Goal: Task Accomplishment & Management: Complete application form

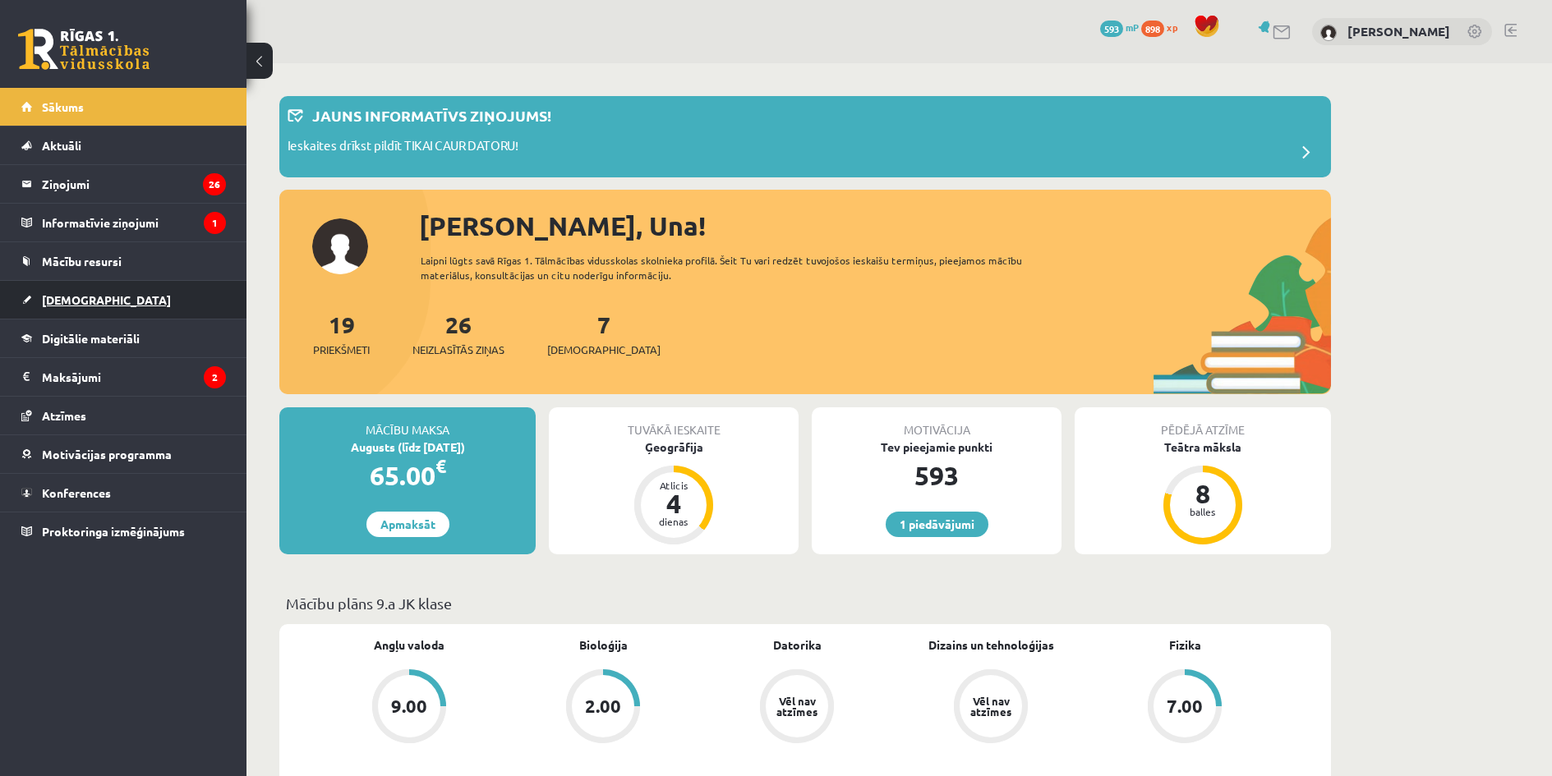
click at [127, 300] on link "[DEMOGRAPHIC_DATA]" at bounding box center [123, 300] width 205 height 38
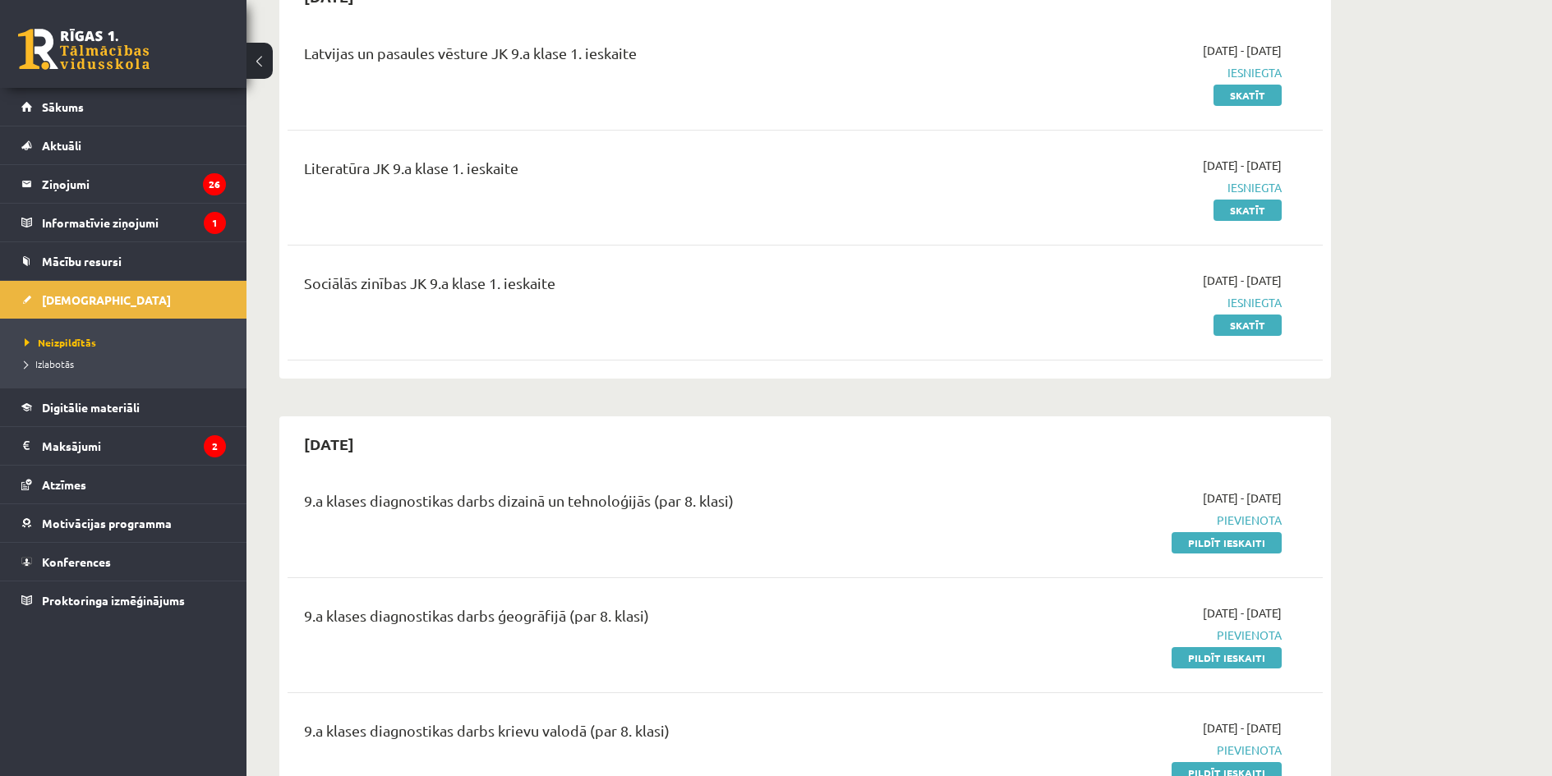
scroll to position [548, 0]
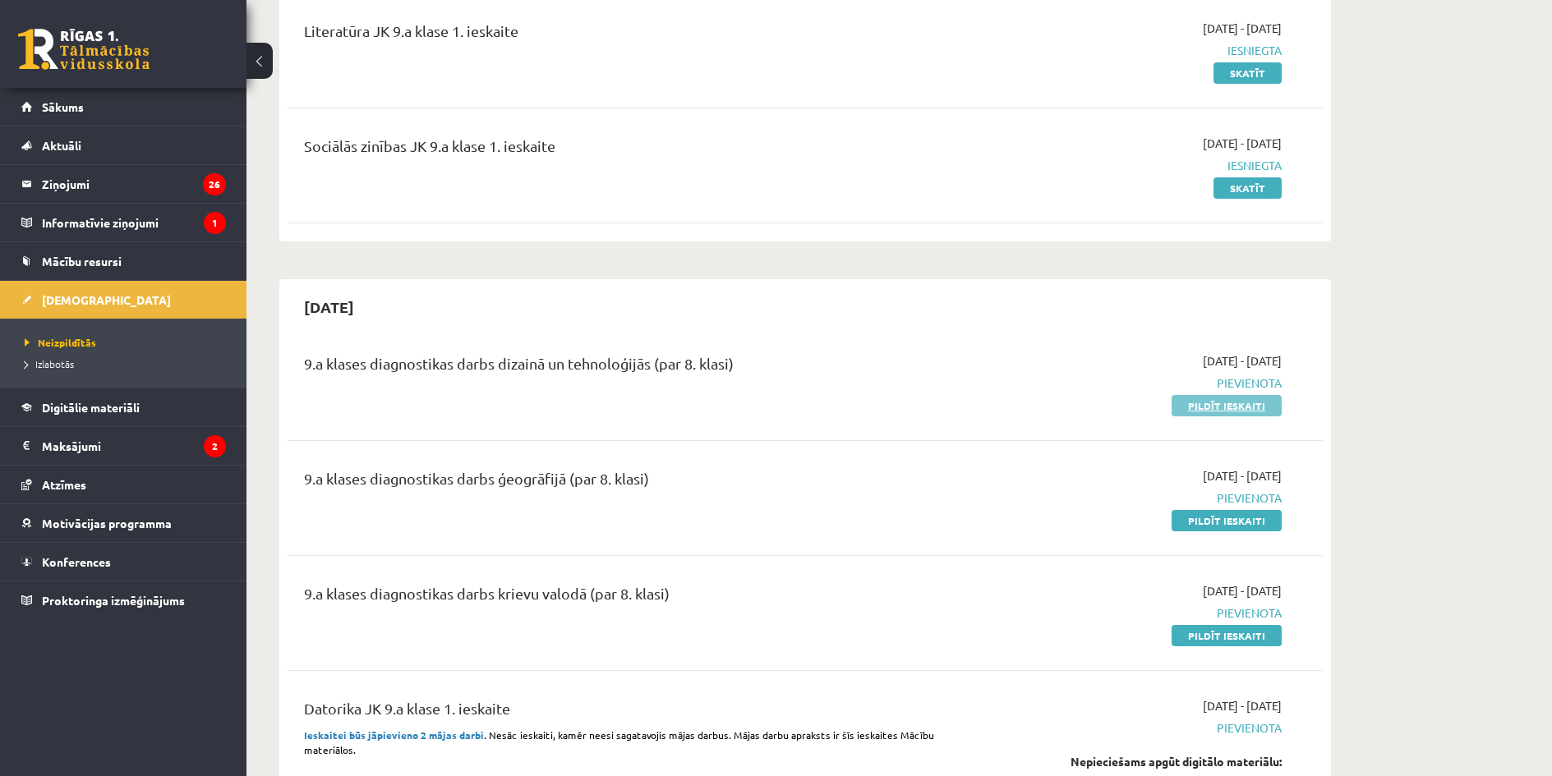
click at [1239, 412] on link "Pildīt ieskaiti" at bounding box center [1226, 405] width 110 height 21
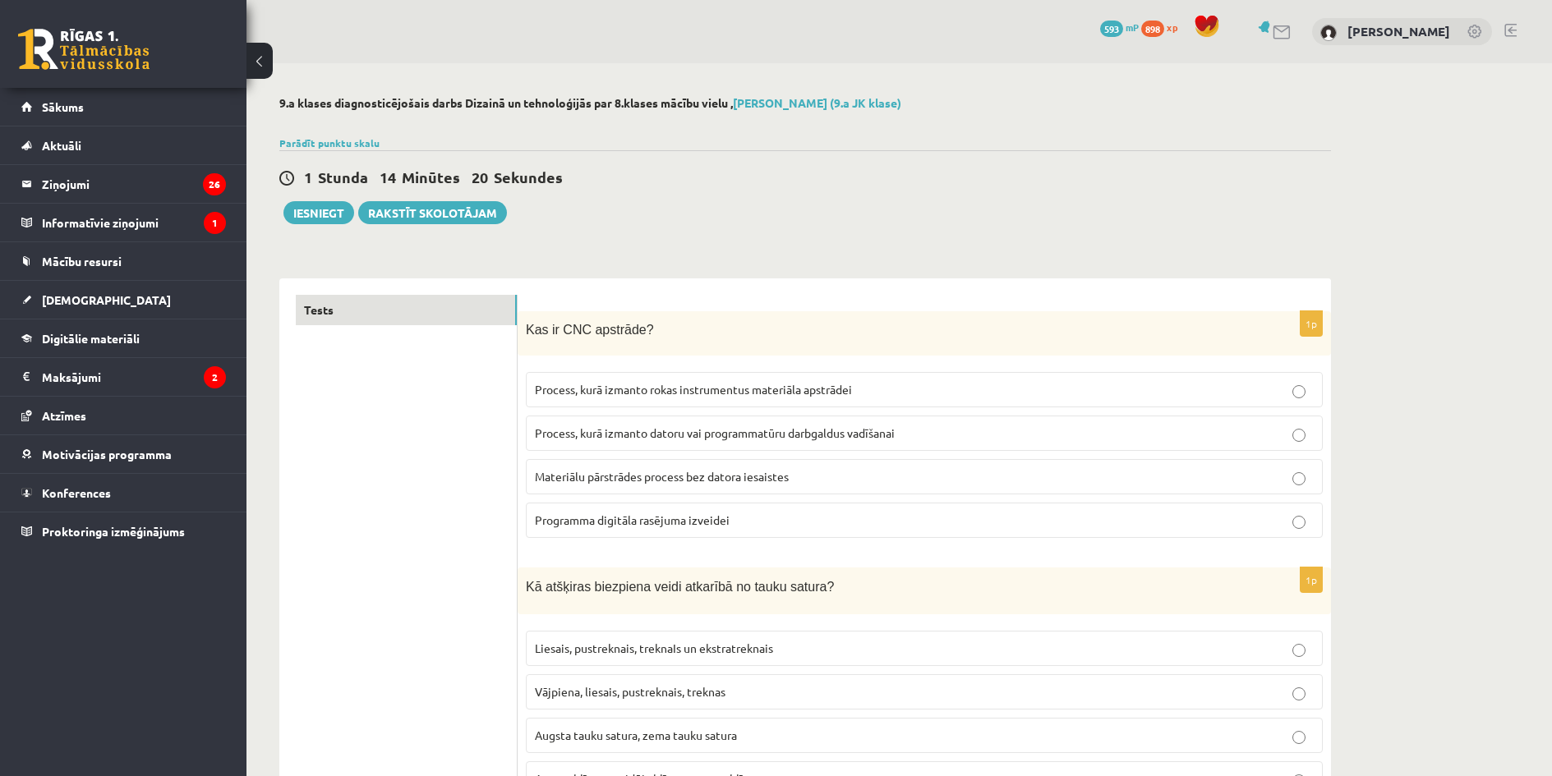
drag, startPoint x: 534, startPoint y: 324, endPoint x: 563, endPoint y: 396, distance: 78.1
click at [563, 396] on div "1p Kas ir CNC apstrāde? Process, kurā izmanto rokas instrumentus materiāla apst…" at bounding box center [923, 431] width 813 height 241
click at [534, 318] on div "Kas ir CNC apstrāde?" at bounding box center [923, 333] width 813 height 45
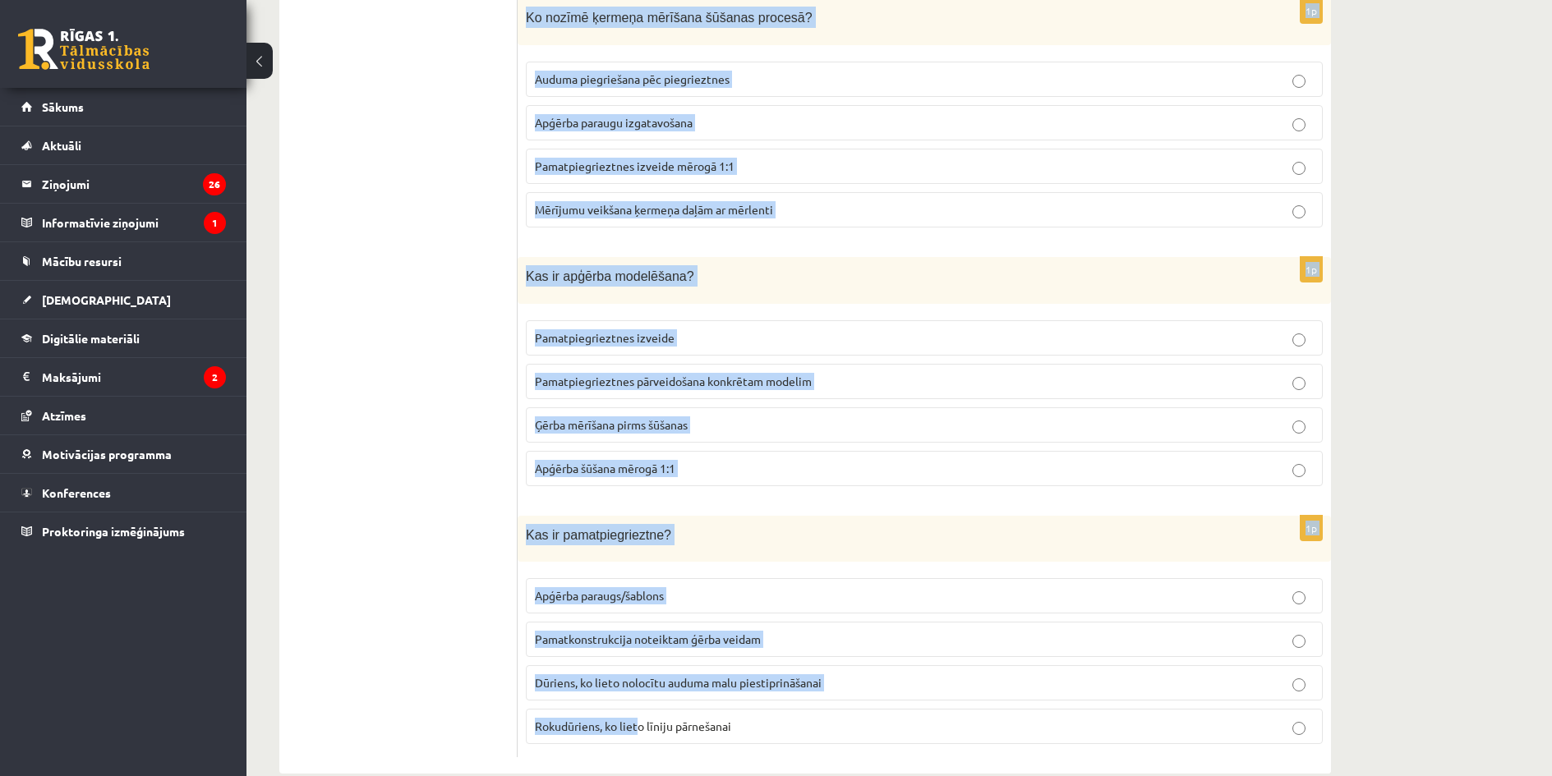
scroll to position [7293, 0]
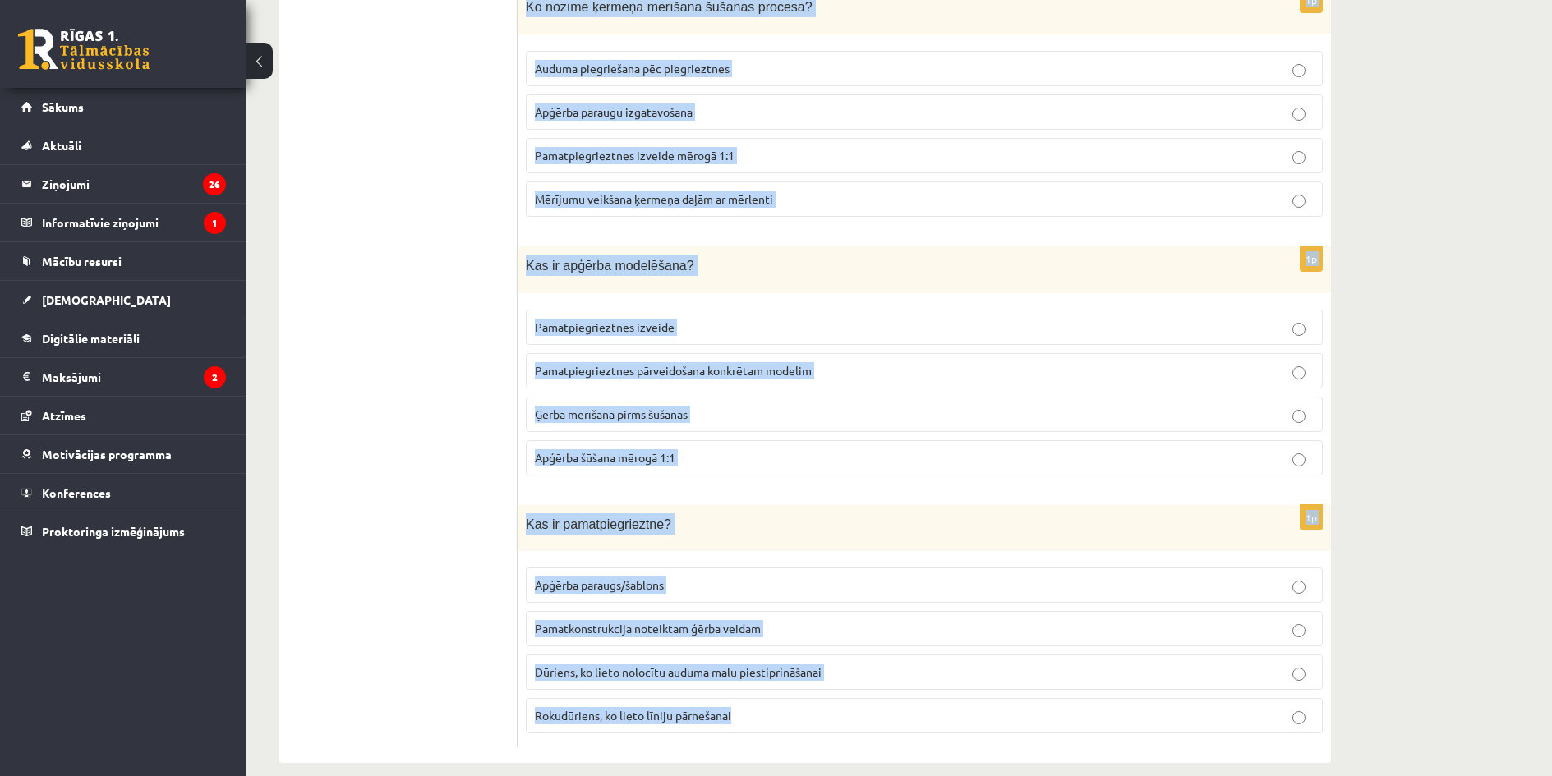
drag, startPoint x: 521, startPoint y: 319, endPoint x: 879, endPoint y: 712, distance: 532.0
copy form "Kas ir CNC apstrāde? Process, kurā izmanto rokas instrumentus materiāla apstrād…"
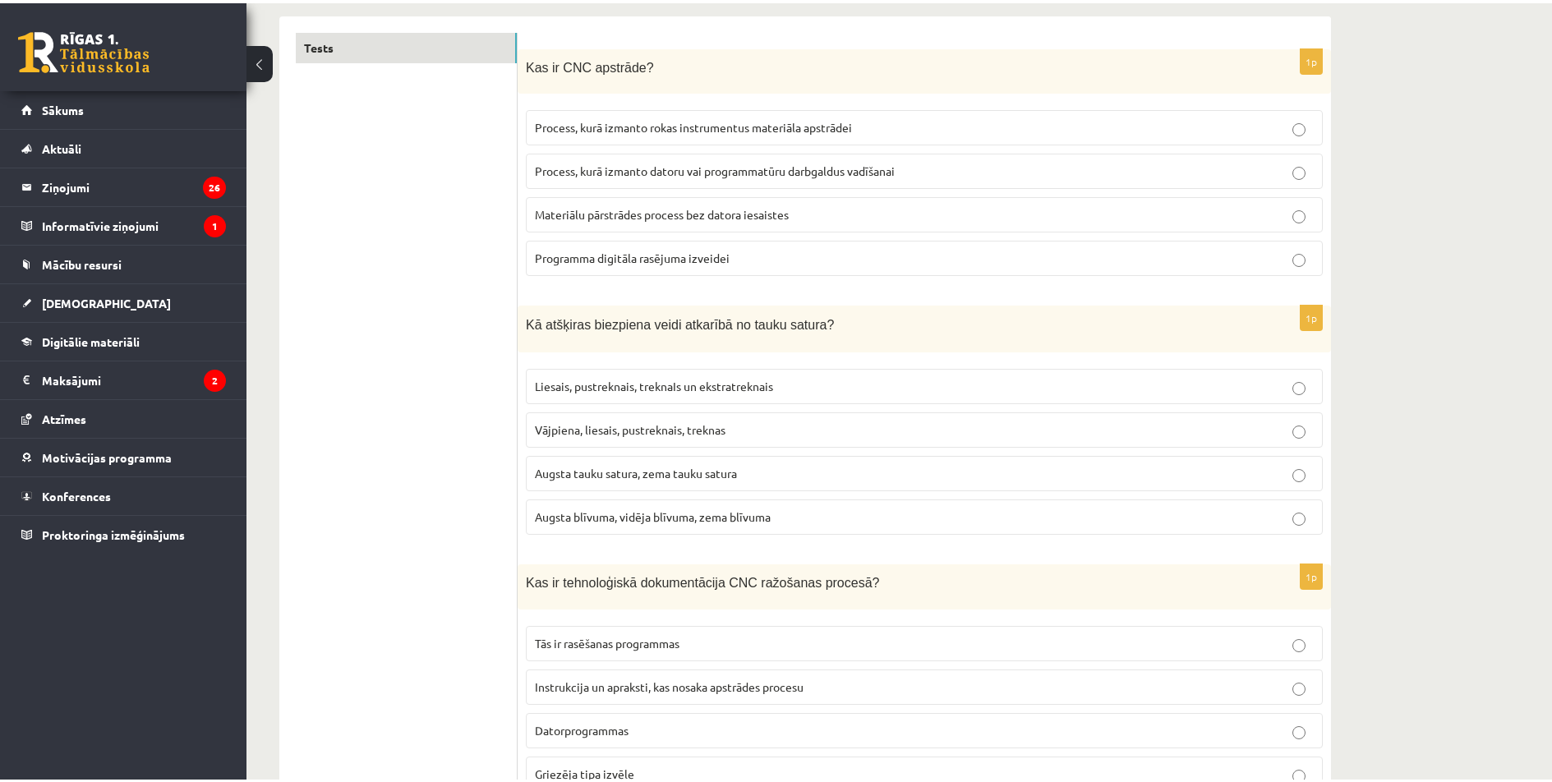
scroll to position [236, 0]
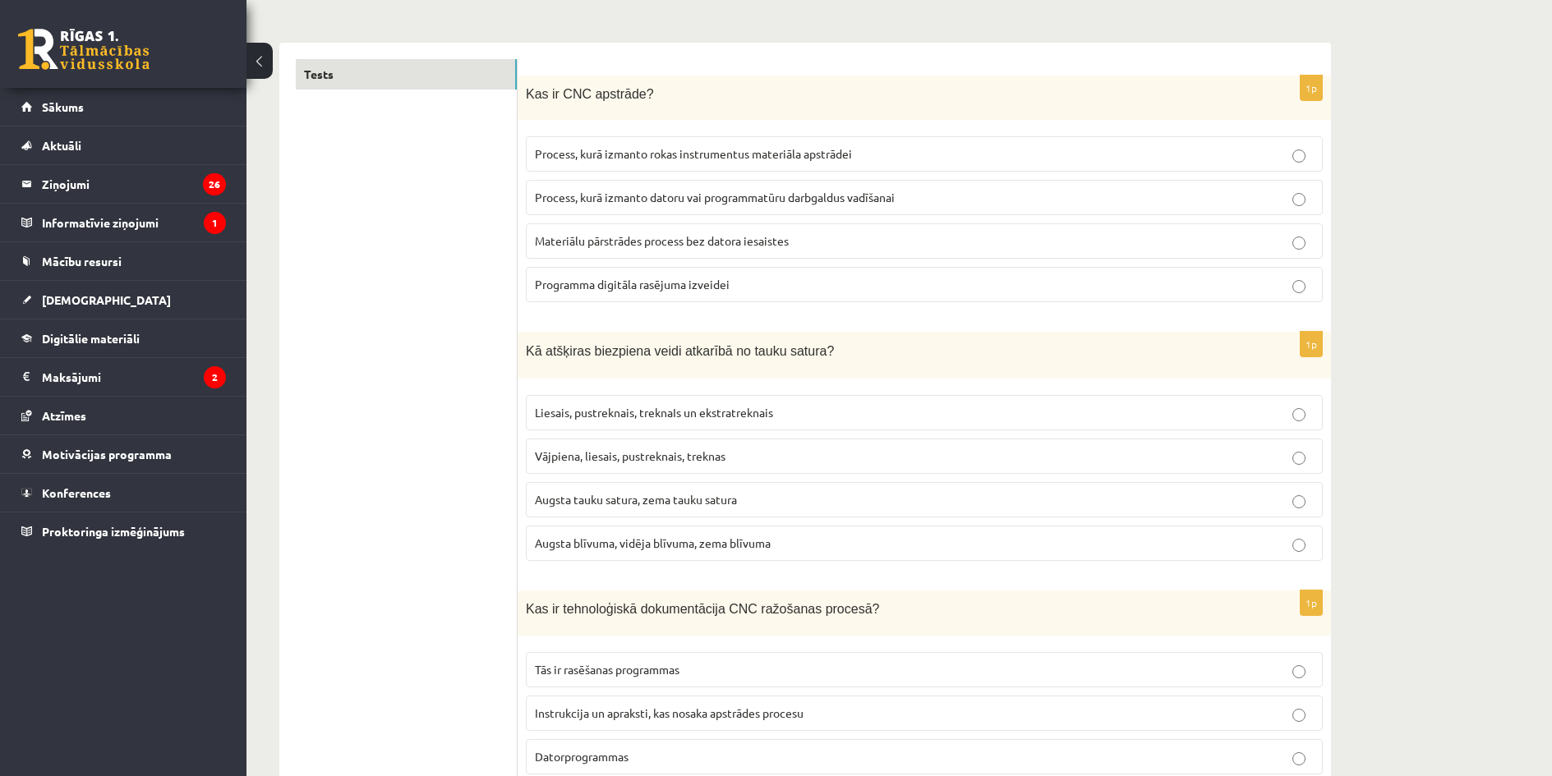
click at [844, 200] on span "Process, kurā izmanto datoru vai programmatūru darbgaldus vadīšanai" at bounding box center [715, 197] width 360 height 15
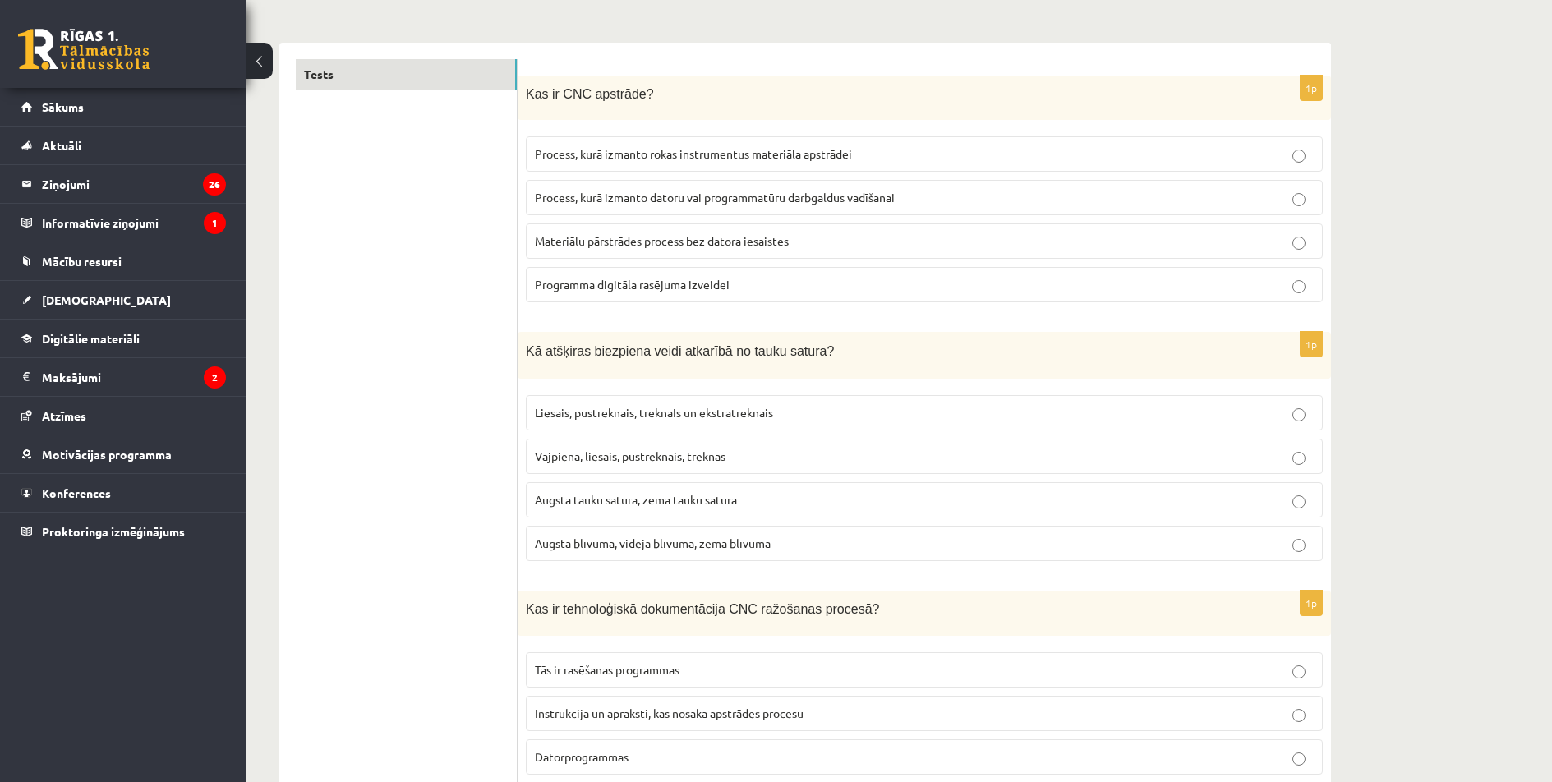
click at [801, 410] on p "Liesais, pustreknais, treknaIs un ekstratreknais" at bounding box center [924, 412] width 779 height 17
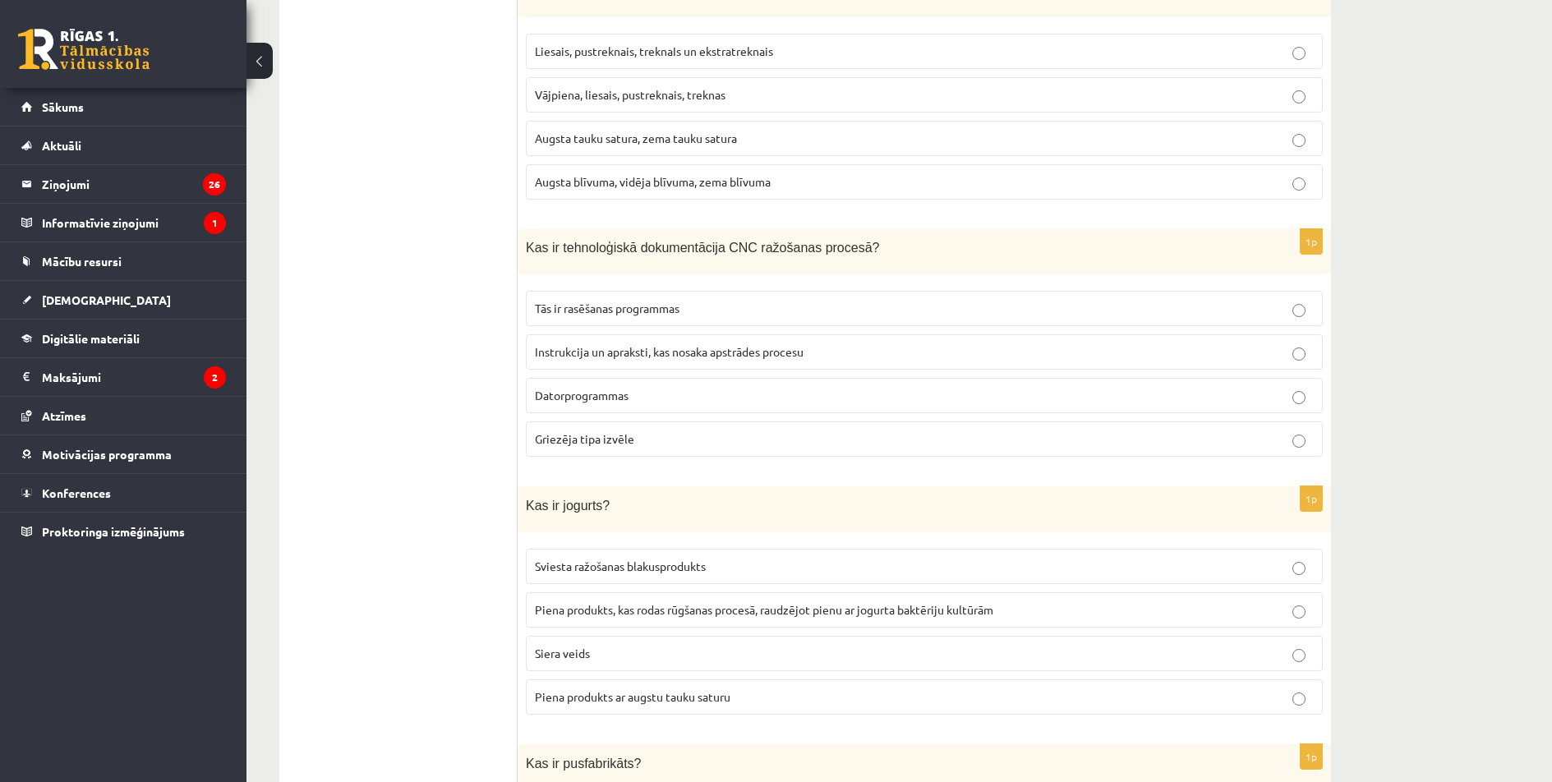
scroll to position [619, 0]
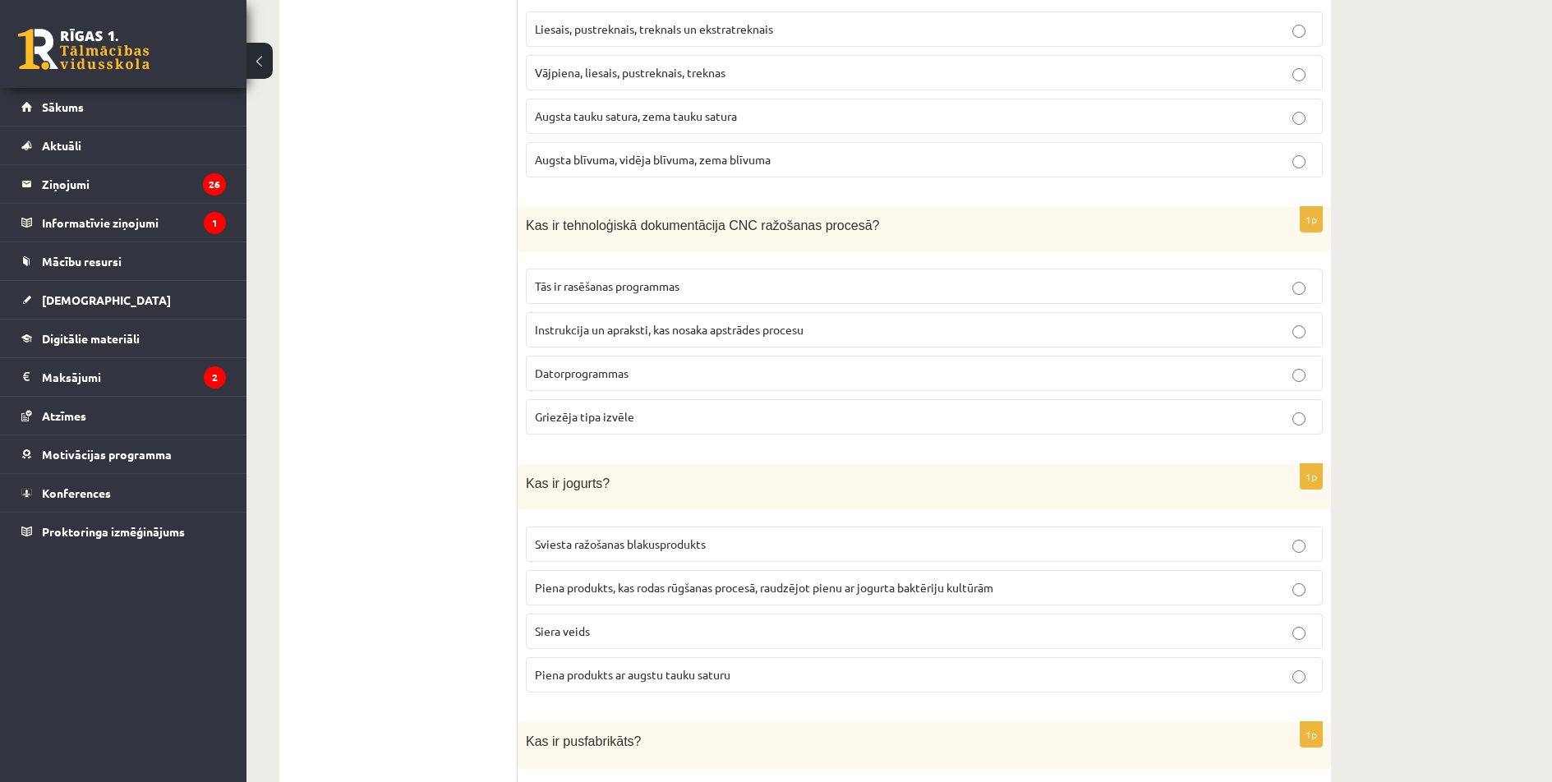
click at [807, 321] on p "Instrukcija un apraksti, kas nosaka apstrādes procesu" at bounding box center [924, 329] width 779 height 17
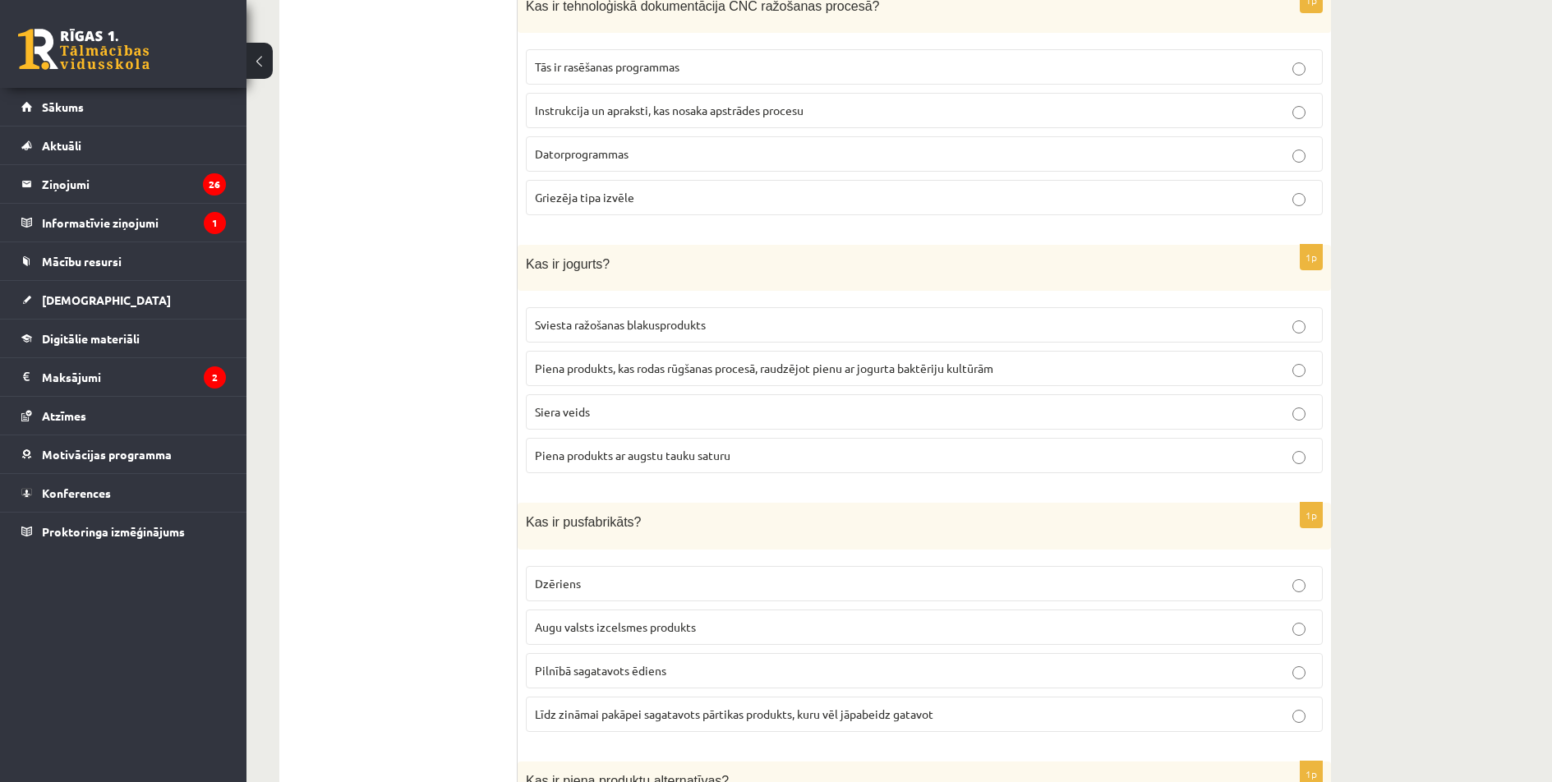
scroll to position [893, 0]
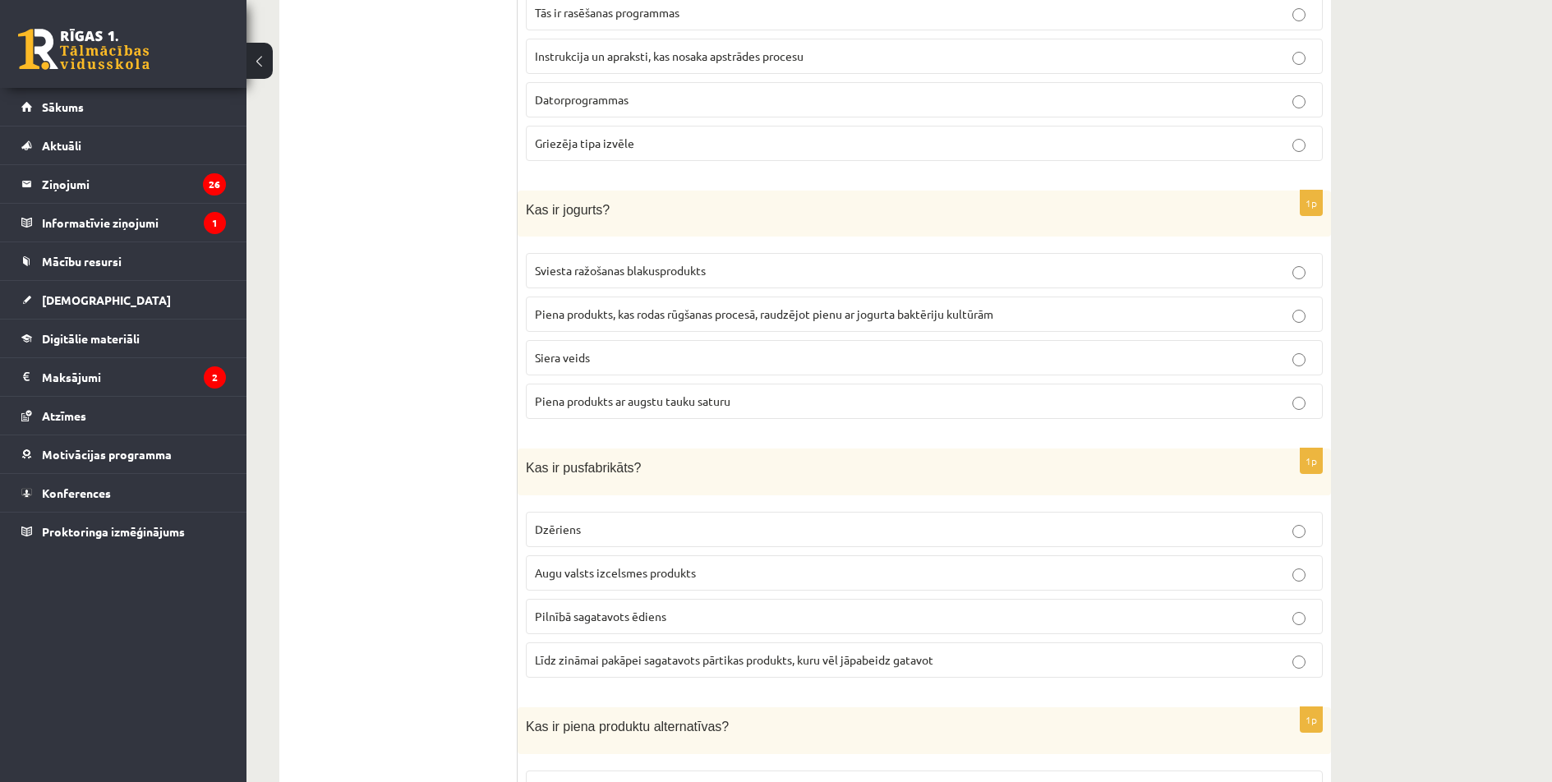
click at [837, 325] on label "Piena produkts, kas rodas rūgšanas procesā, raudzējot pienu ar jogurta baktērij…" at bounding box center [924, 314] width 797 height 35
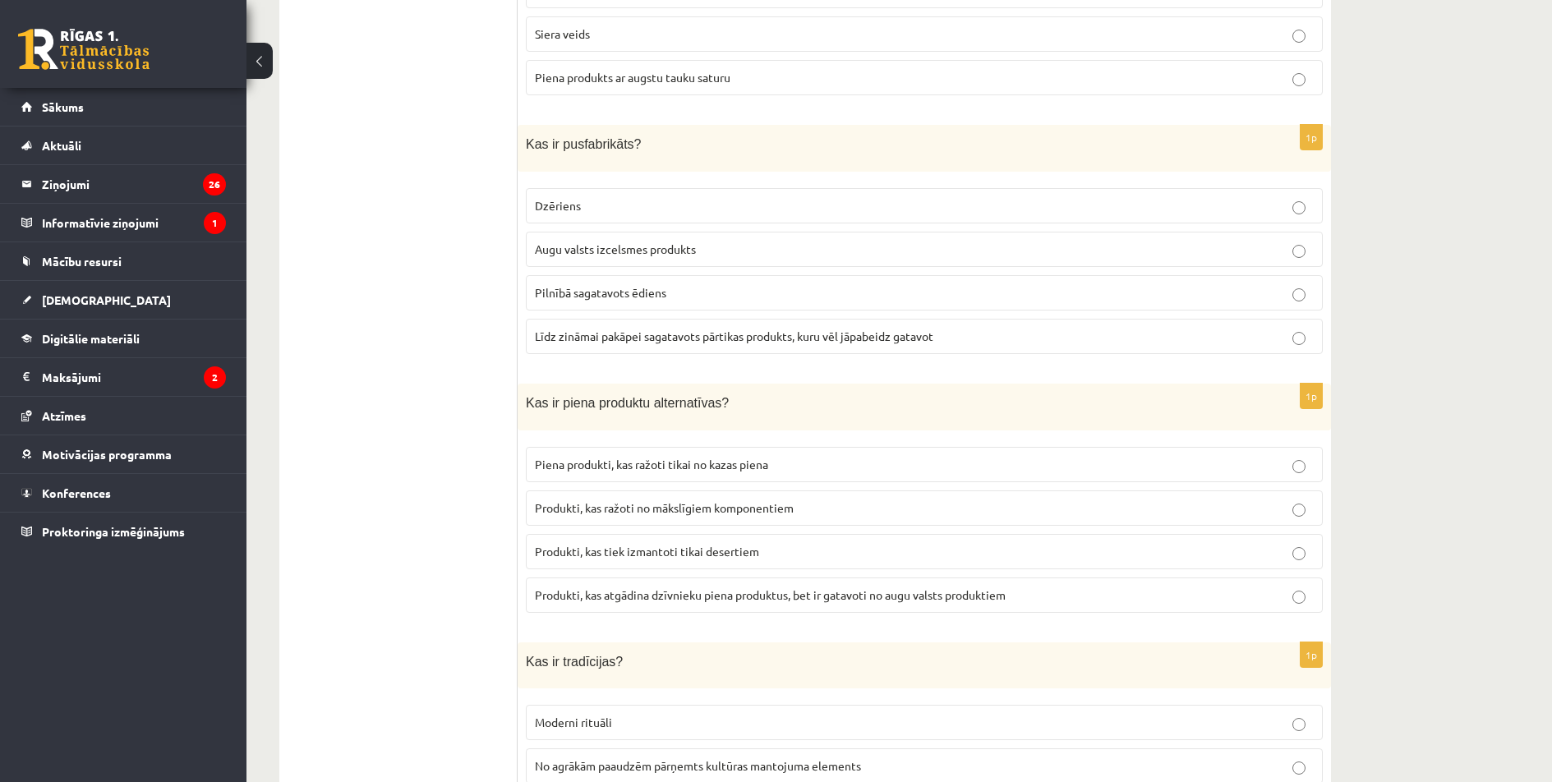
scroll to position [1249, 0]
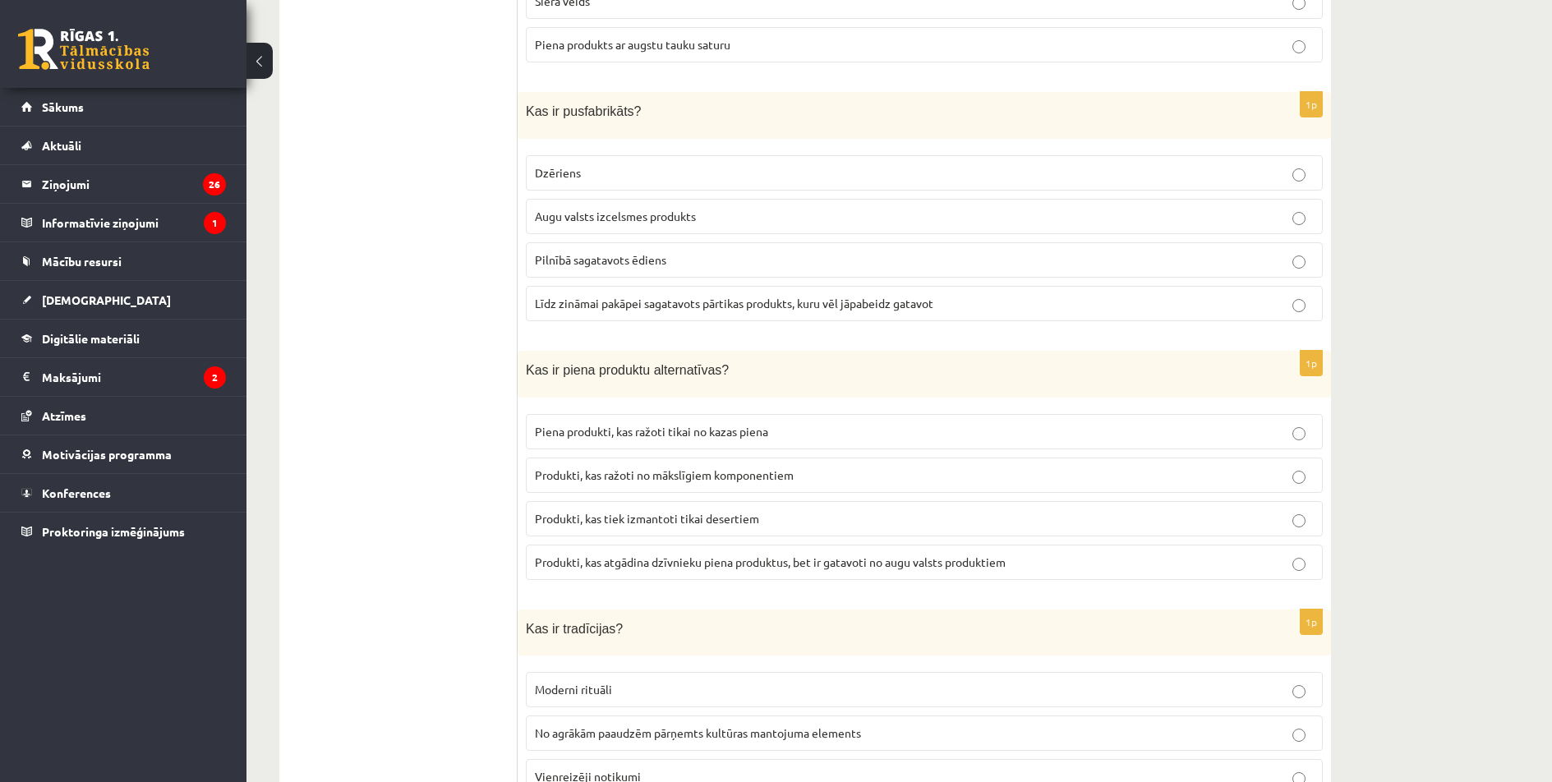
click at [862, 561] on span "Produkti, kas atgādina dzīvnieku piena produktus, bet ir gatavoti no augu valst…" at bounding box center [770, 561] width 471 height 15
click at [837, 304] on span "Līdz zināmai pakāpei sagatavots pārtikas produkts, kuru vēl jāpabeidz gatavot" at bounding box center [734, 303] width 398 height 15
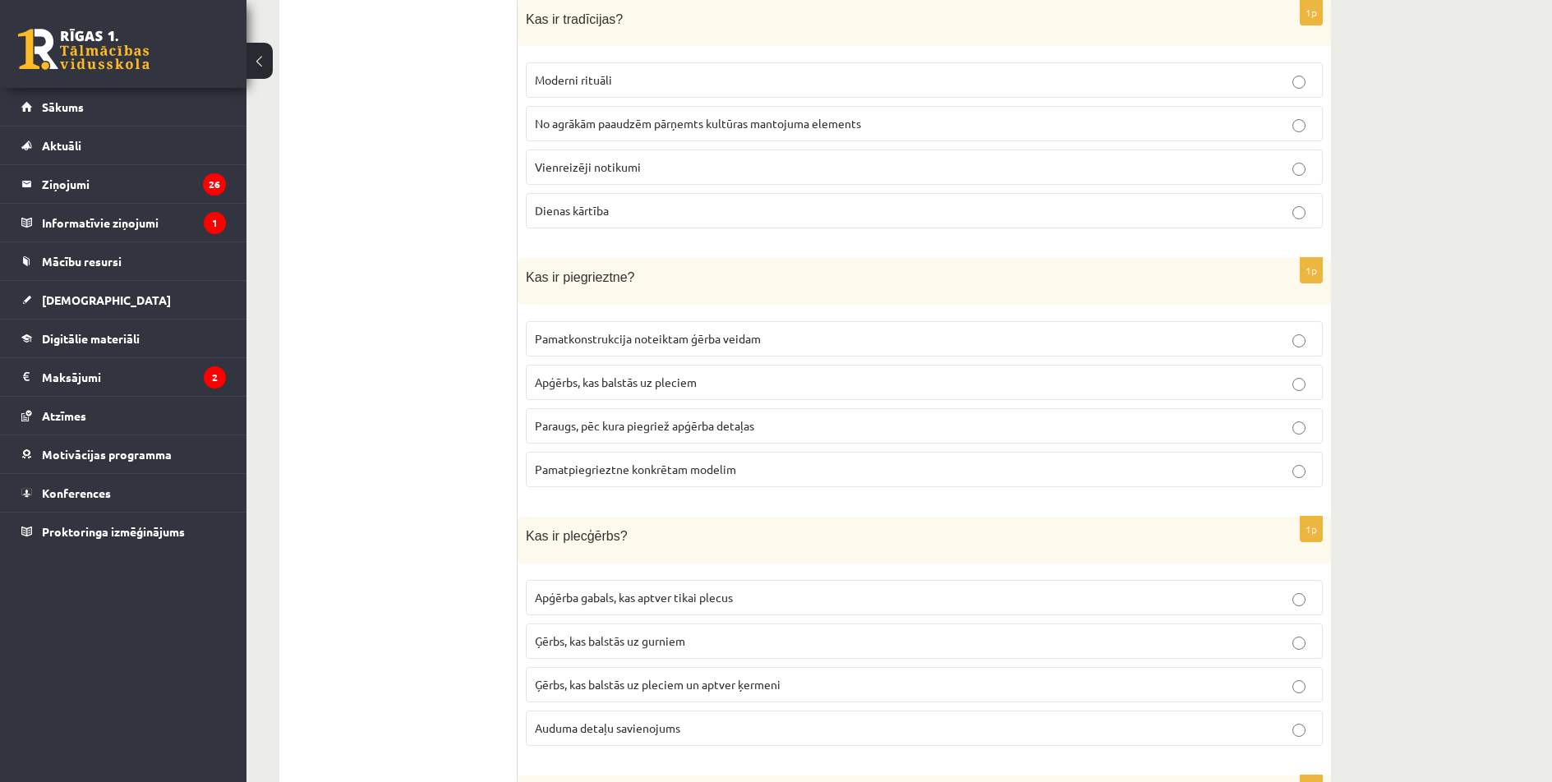
scroll to position [1851, 0]
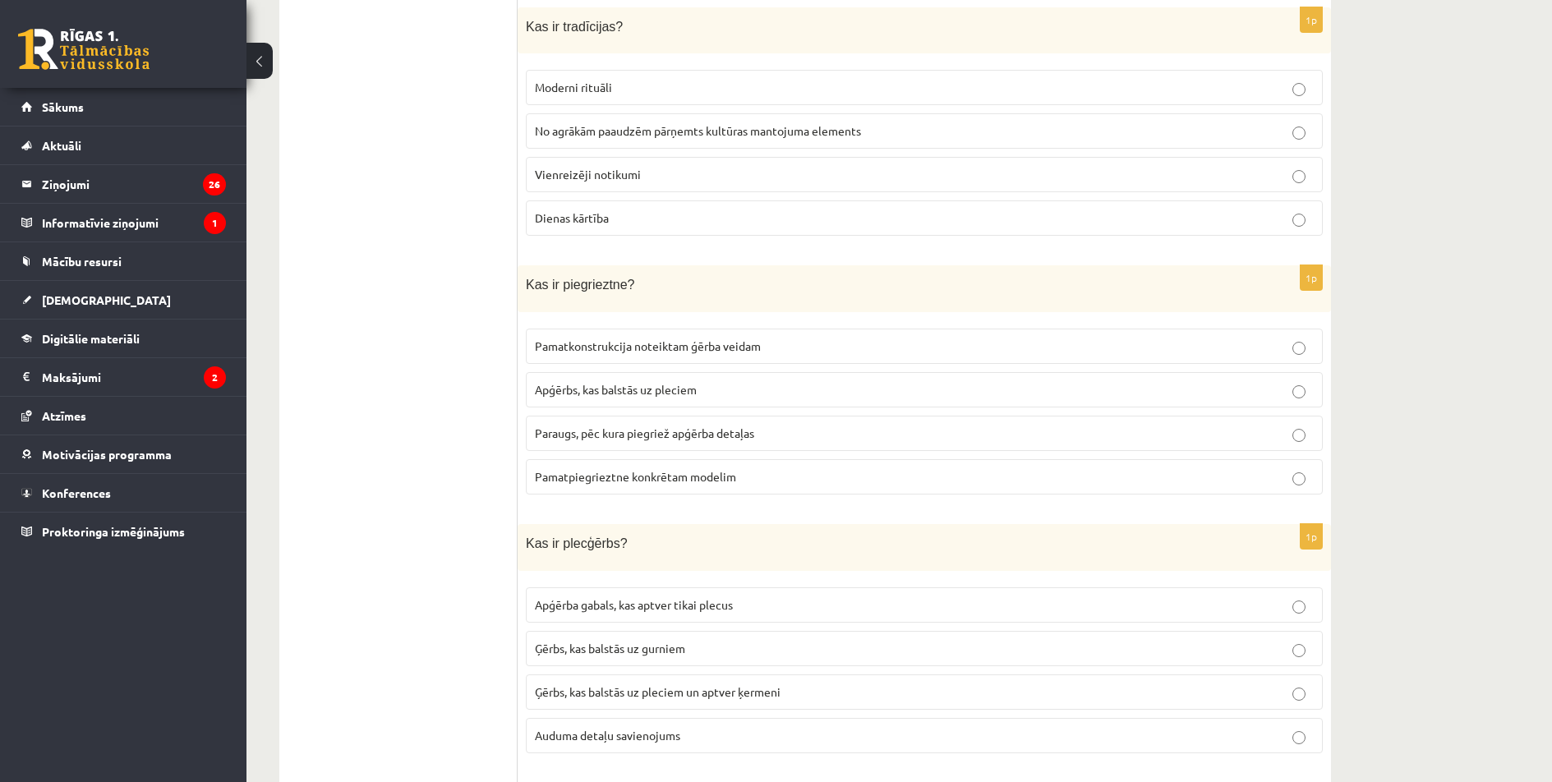
click at [774, 426] on p "Paraugs, pēc kura piegriež apģērba detaļas" at bounding box center [924, 433] width 779 height 17
click at [844, 137] on label "No agrākām paaudzēm pārņemts kultūras mantojuma elements" at bounding box center [924, 130] width 797 height 35
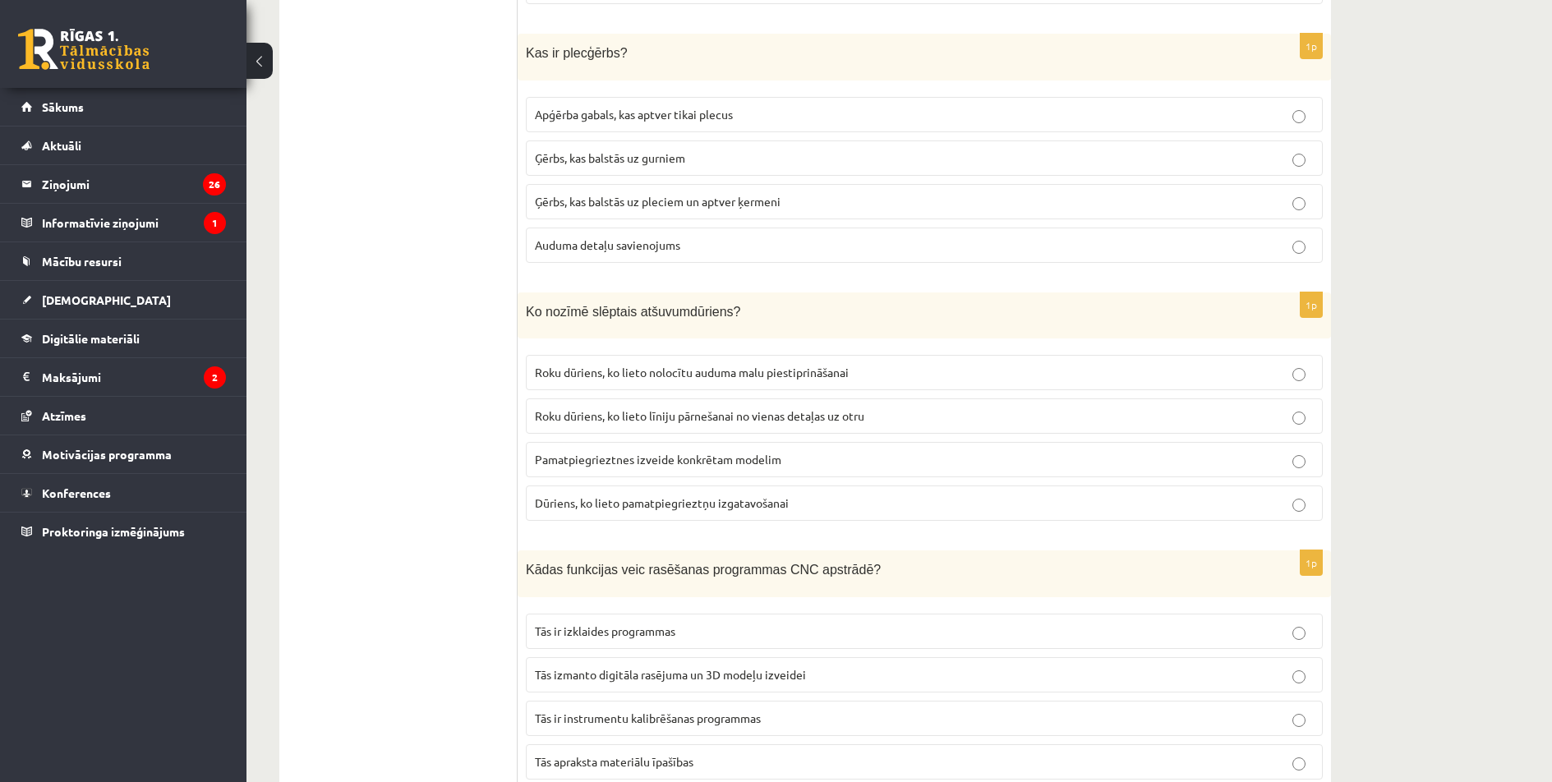
scroll to position [2344, 0]
click at [792, 370] on span "Roku dūriens, ko lieto nolocītu auduma malu piestiprināšanai" at bounding box center [692, 369] width 314 height 15
click at [780, 195] on span "Ģērbs, kas balstās uz pleciem un aptver ķermeni" at bounding box center [658, 198] width 246 height 15
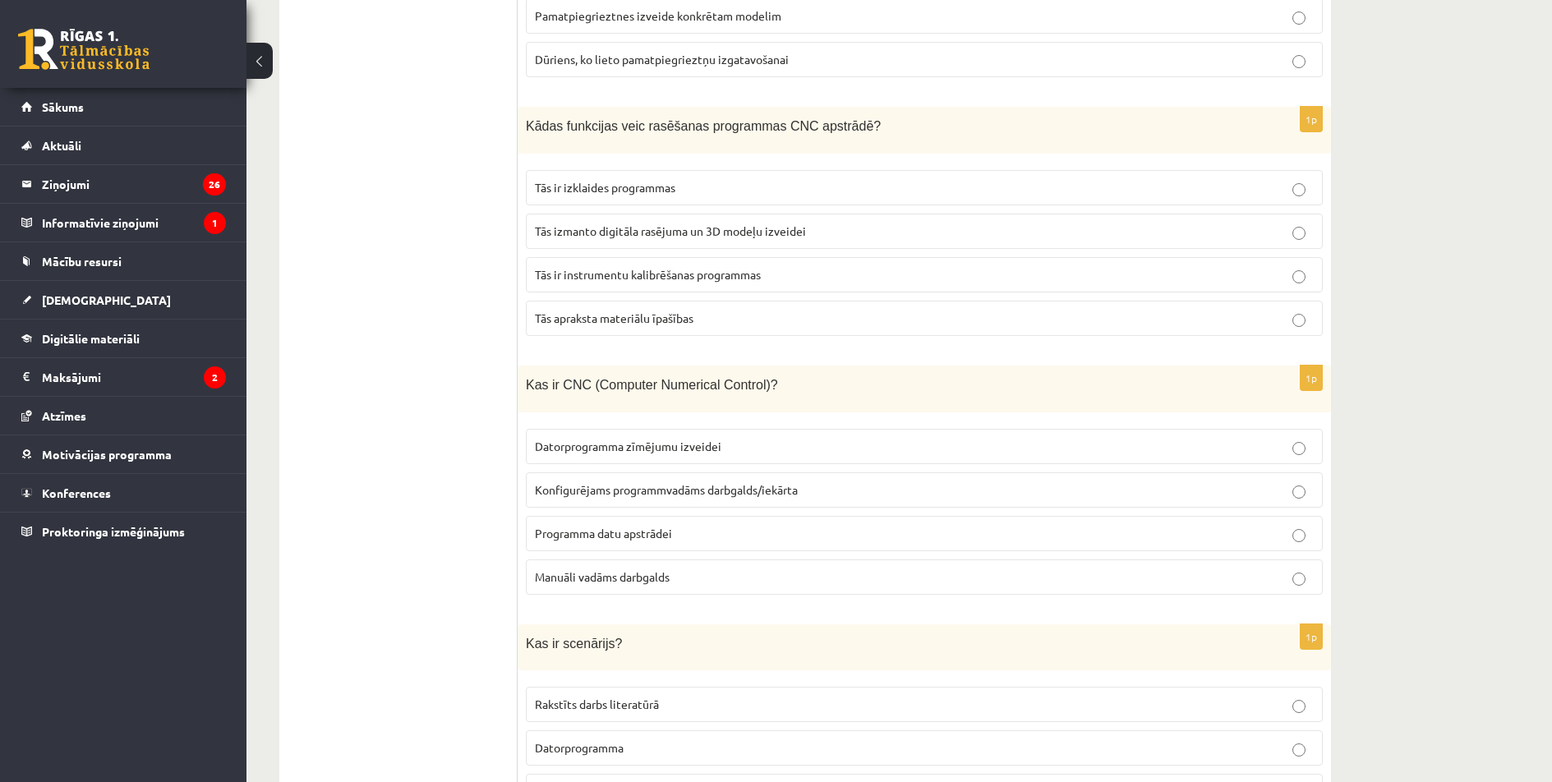
scroll to position [2810, 0]
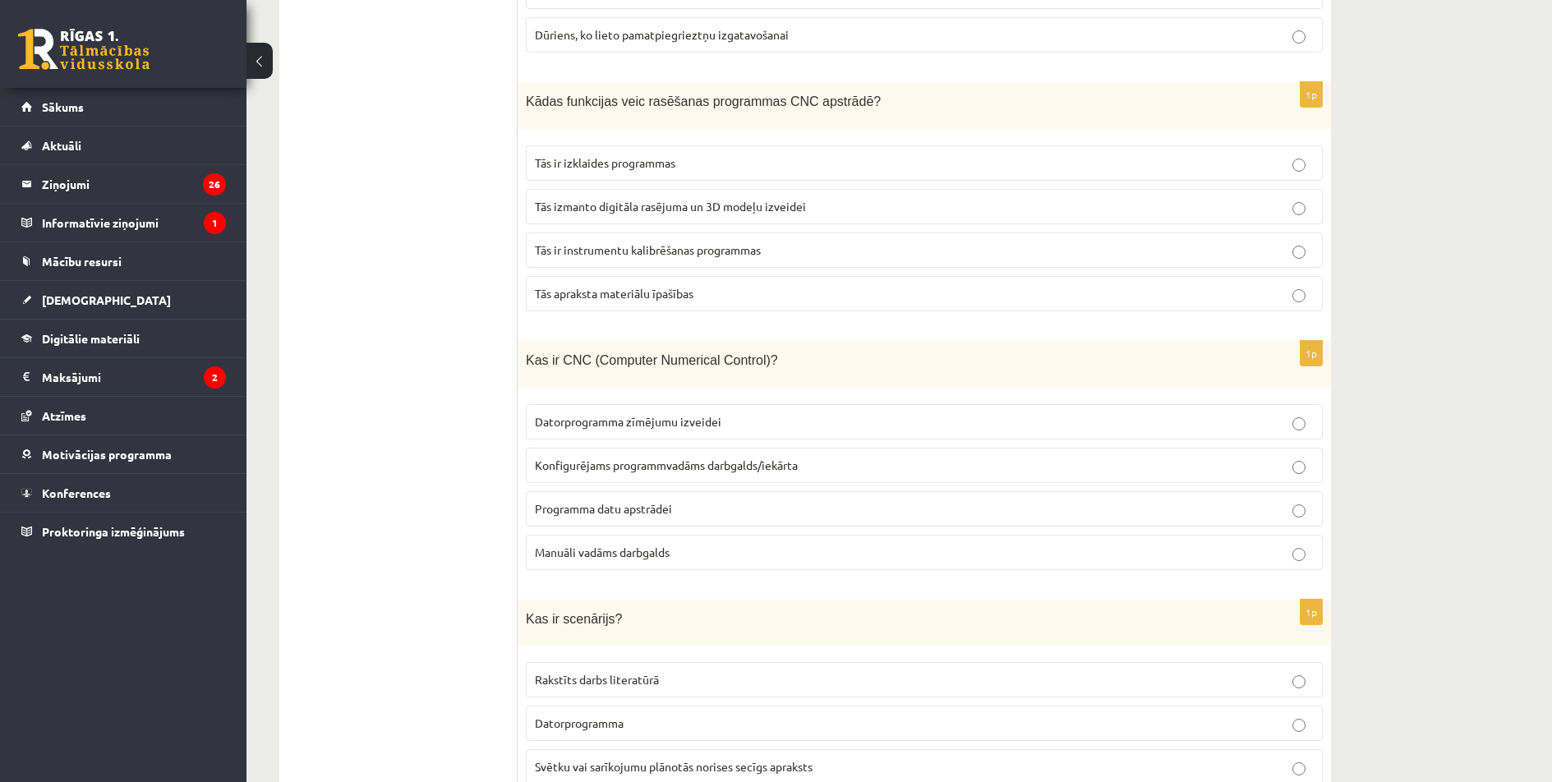
click at [804, 469] on label "Konfigurējams programmvadāms darbgalds/iekārta" at bounding box center [924, 465] width 797 height 35
click at [816, 200] on p "Tās izmanto digitāla rasējuma un 3D modeļu izveidei" at bounding box center [924, 206] width 779 height 17
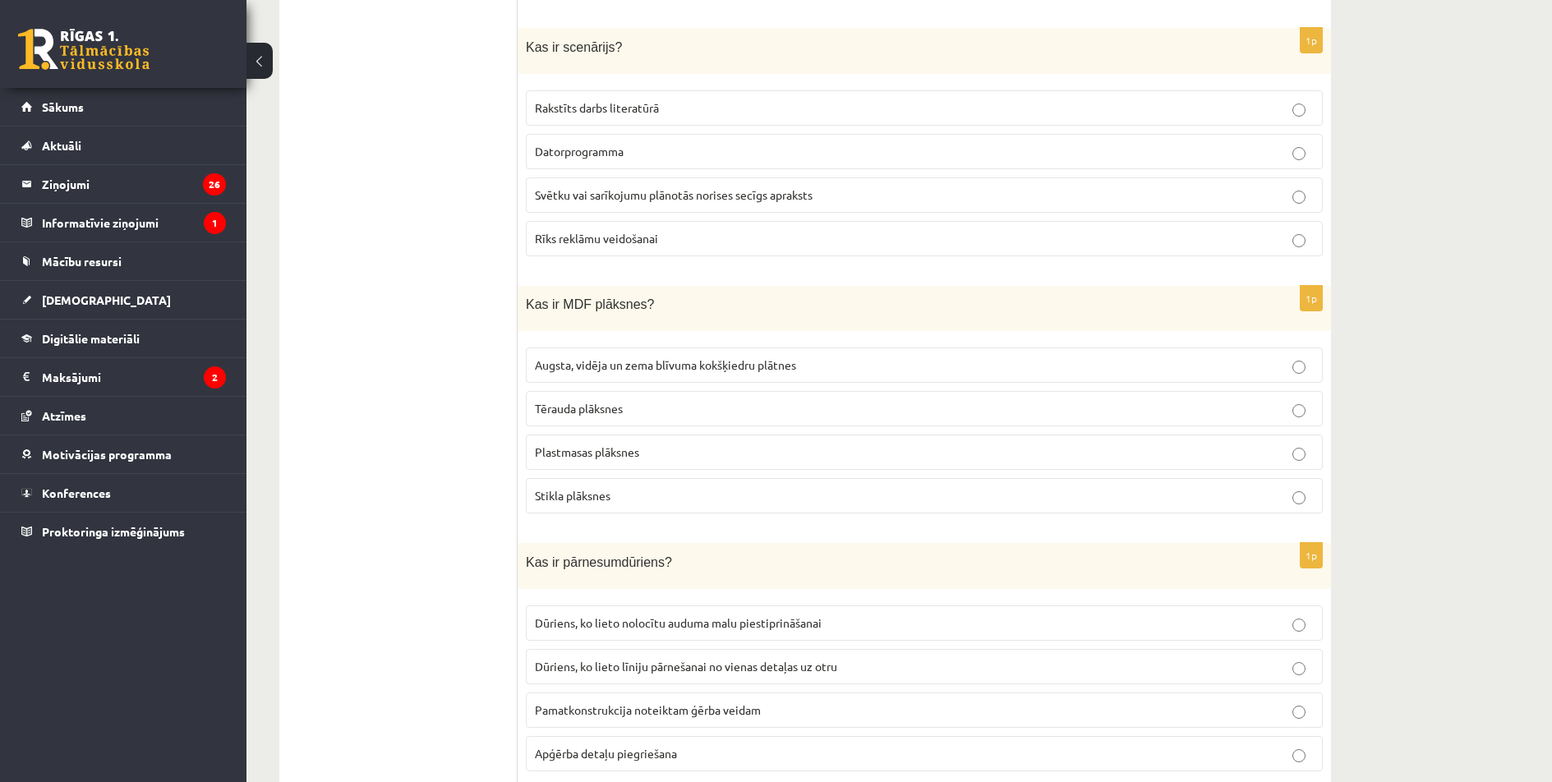
scroll to position [3385, 0]
click at [728, 188] on span "Svētku vai sarīkojumu plānotās norises secīgs apraksts" at bounding box center [674, 191] width 278 height 15
click at [799, 357] on p "Augsta, vidēja un zema blīvuma kokšķiedru plātnes" at bounding box center [924, 361] width 779 height 17
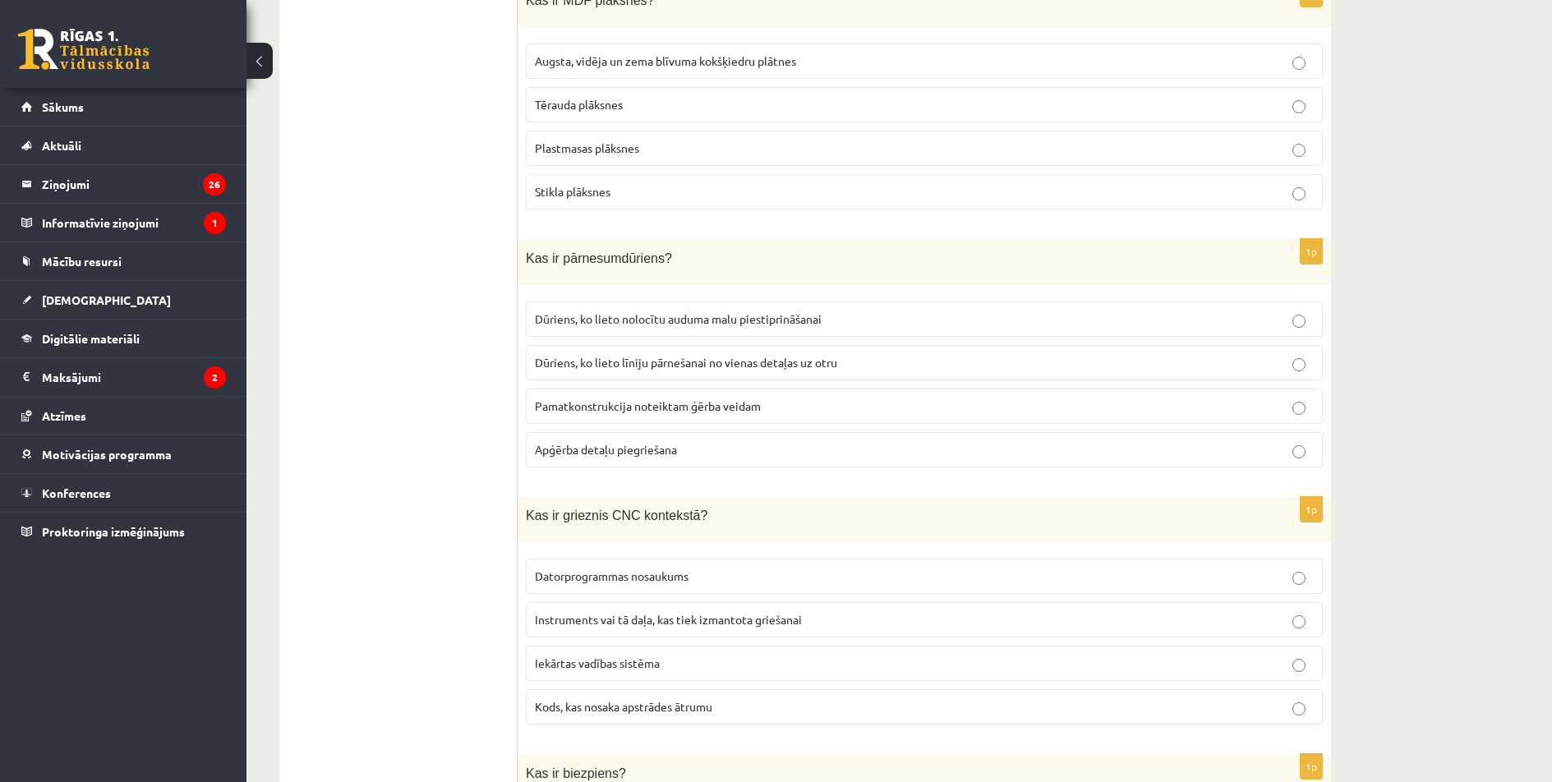
click at [863, 354] on p "Dūriens, ko lieto līniju pārnešanai no vienas detaļas uz otru" at bounding box center [924, 362] width 779 height 17
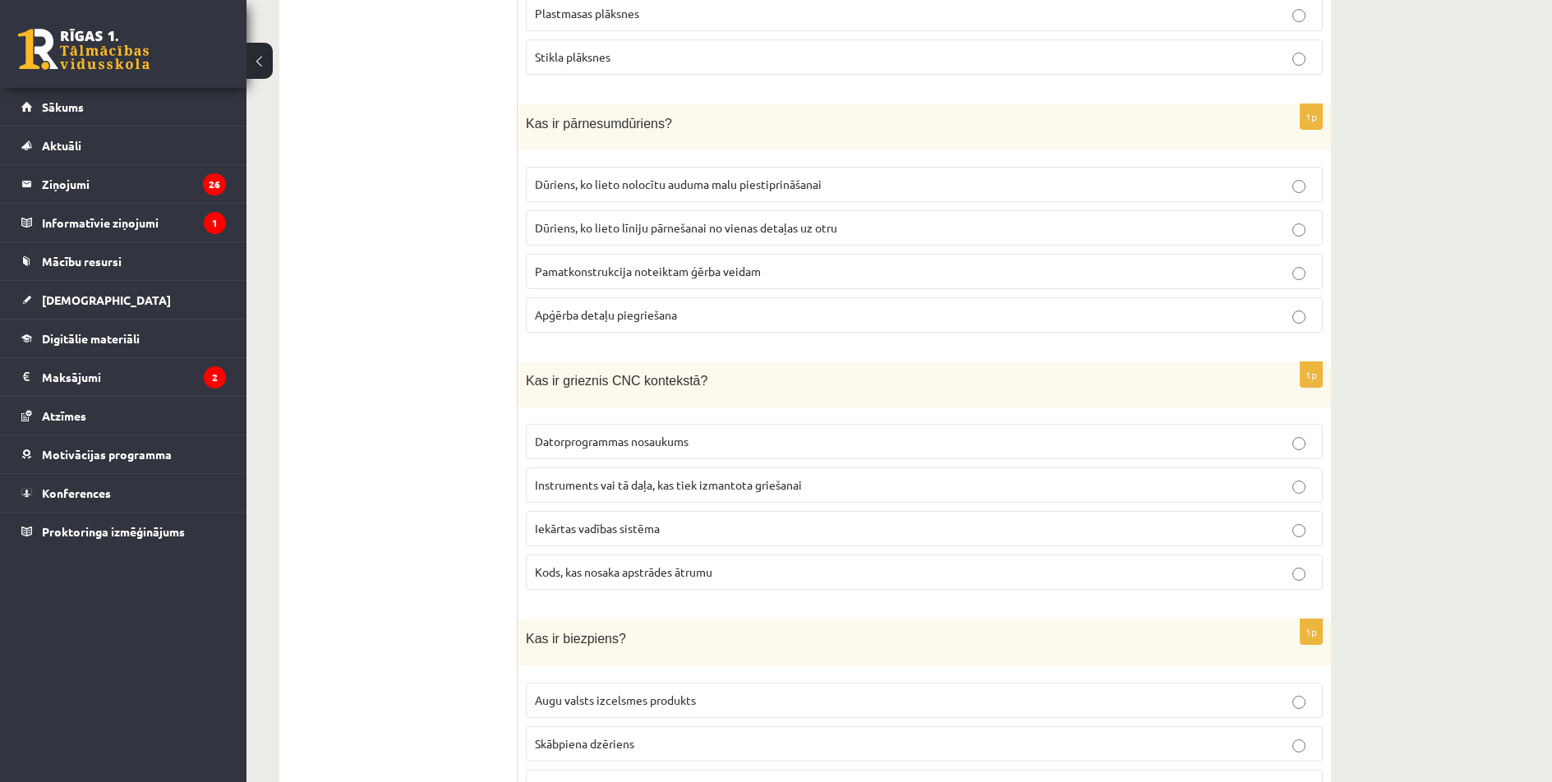
scroll to position [3823, 0]
click at [844, 494] on fieldset "Datorprogrammas nosaukums Instruments vai tā daļa, kas tiek izmantota griešanai…" at bounding box center [924, 502] width 797 height 179
click at [840, 480] on p "Instruments vai tā daļa, kas tiek izmantota griešanai" at bounding box center [924, 482] width 779 height 17
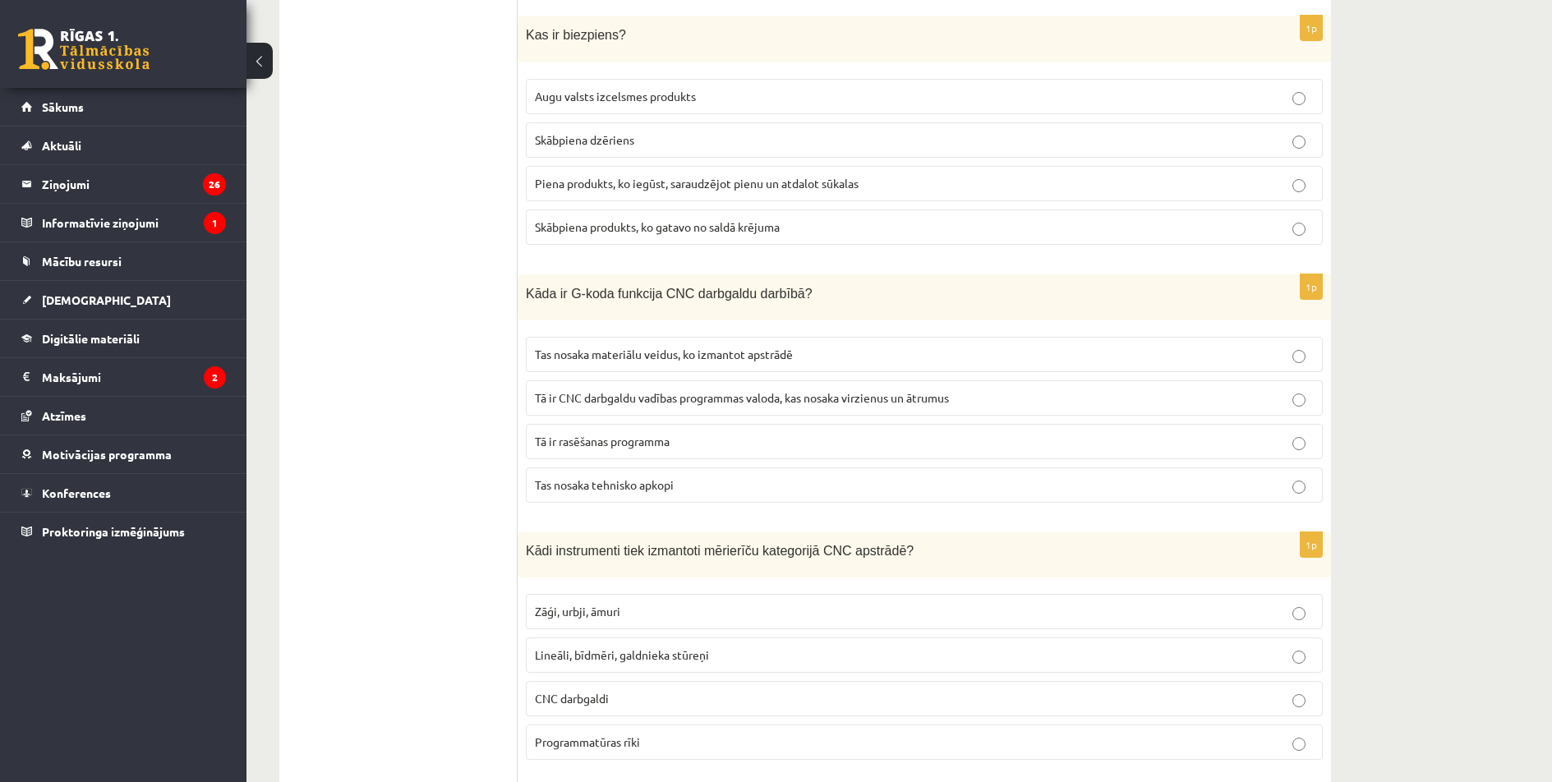
scroll to position [4425, 0]
click at [934, 389] on span "Tā ir CNC darbgaldu vadības programmas valoda, kas nosaka virzienus un ātrumus" at bounding box center [742, 396] width 414 height 15
click at [858, 175] on span "Piena produkts, ko iegūst, saraudzējot pienu un atdalot sūkalas" at bounding box center [697, 182] width 324 height 15
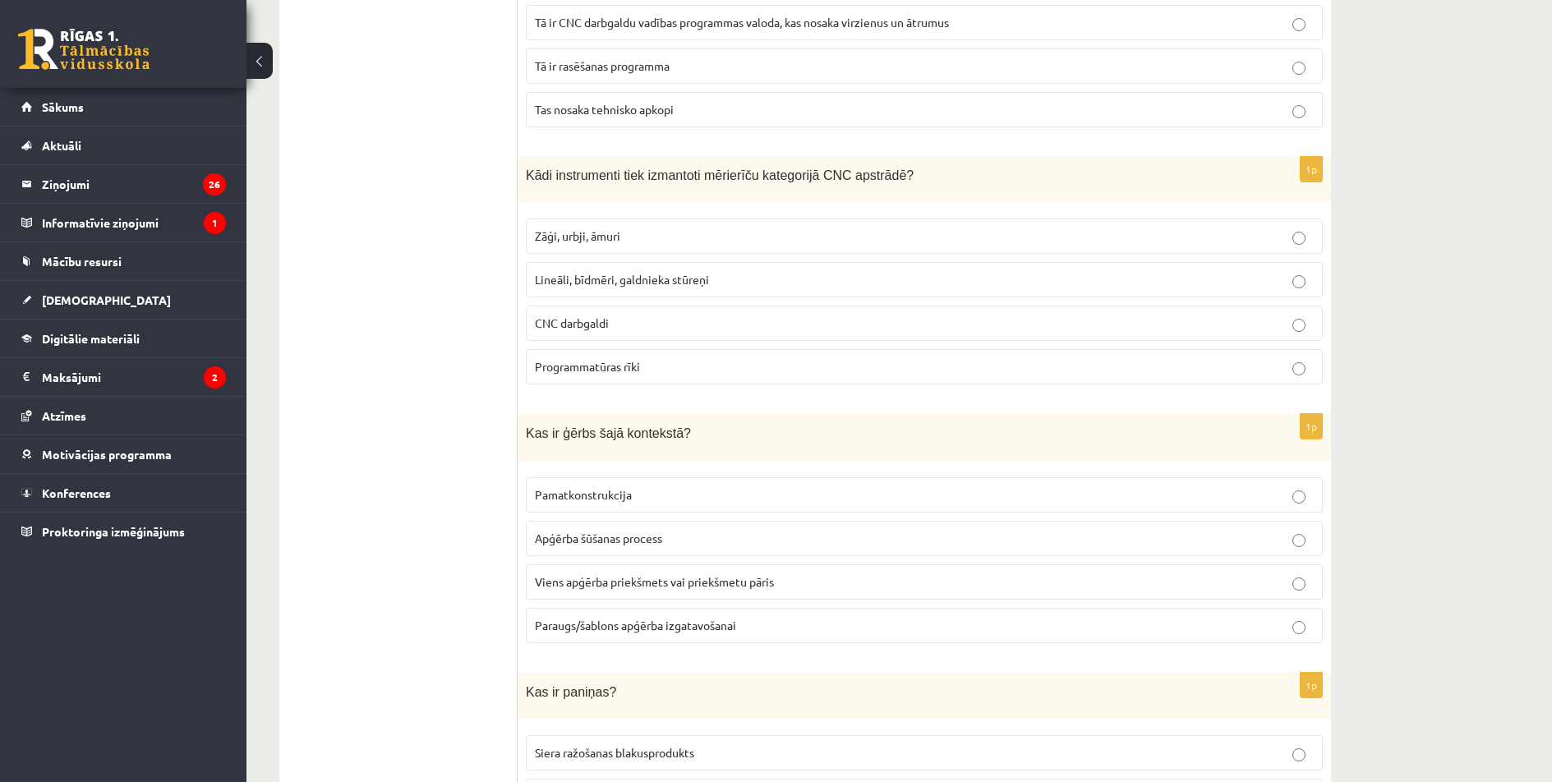
scroll to position [4835, 0]
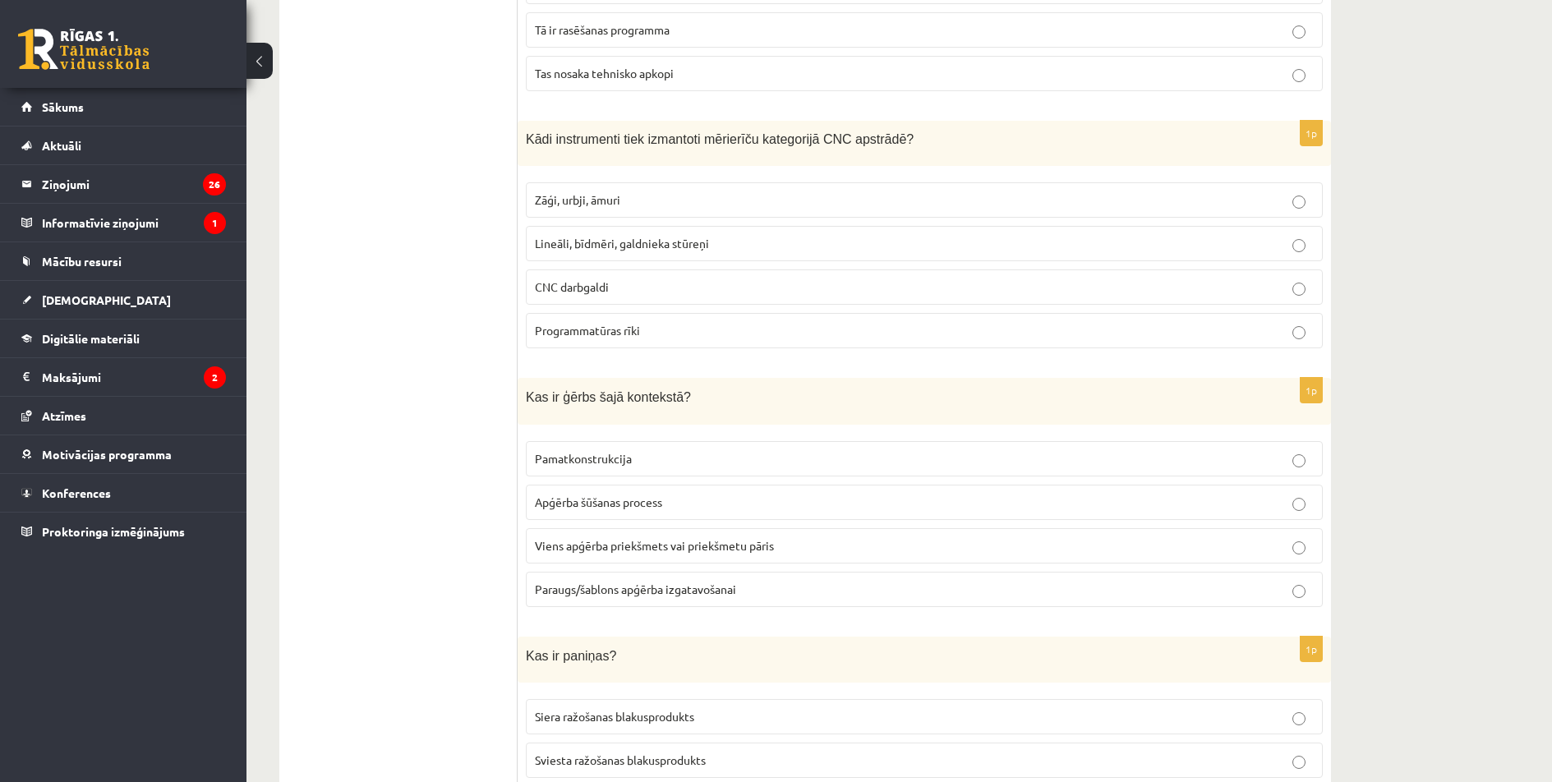
click at [679, 237] on span "Lineāli, bīdmēri, galdnieka stūreņi" at bounding box center [622, 243] width 174 height 15
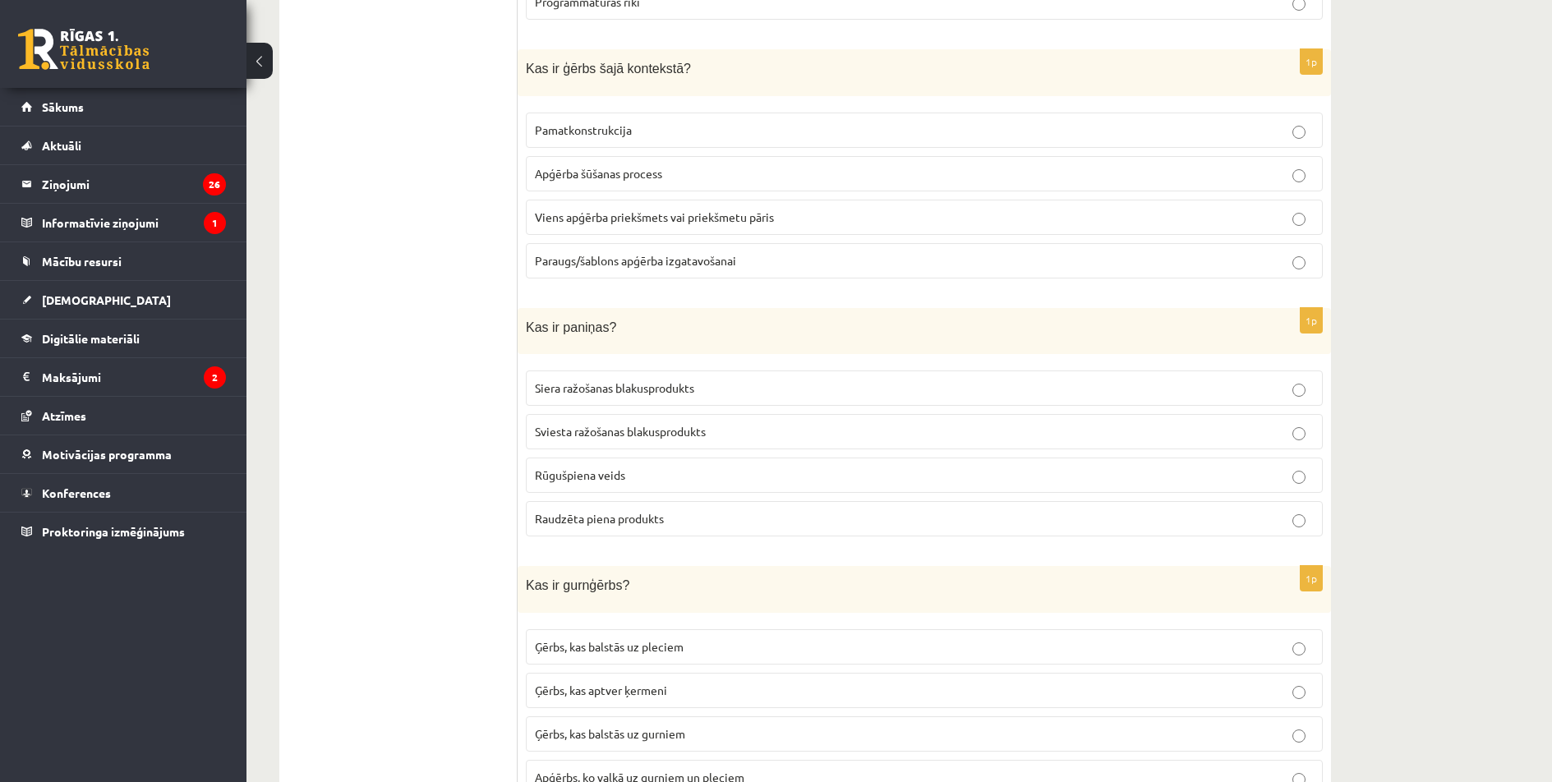
scroll to position [5192, 0]
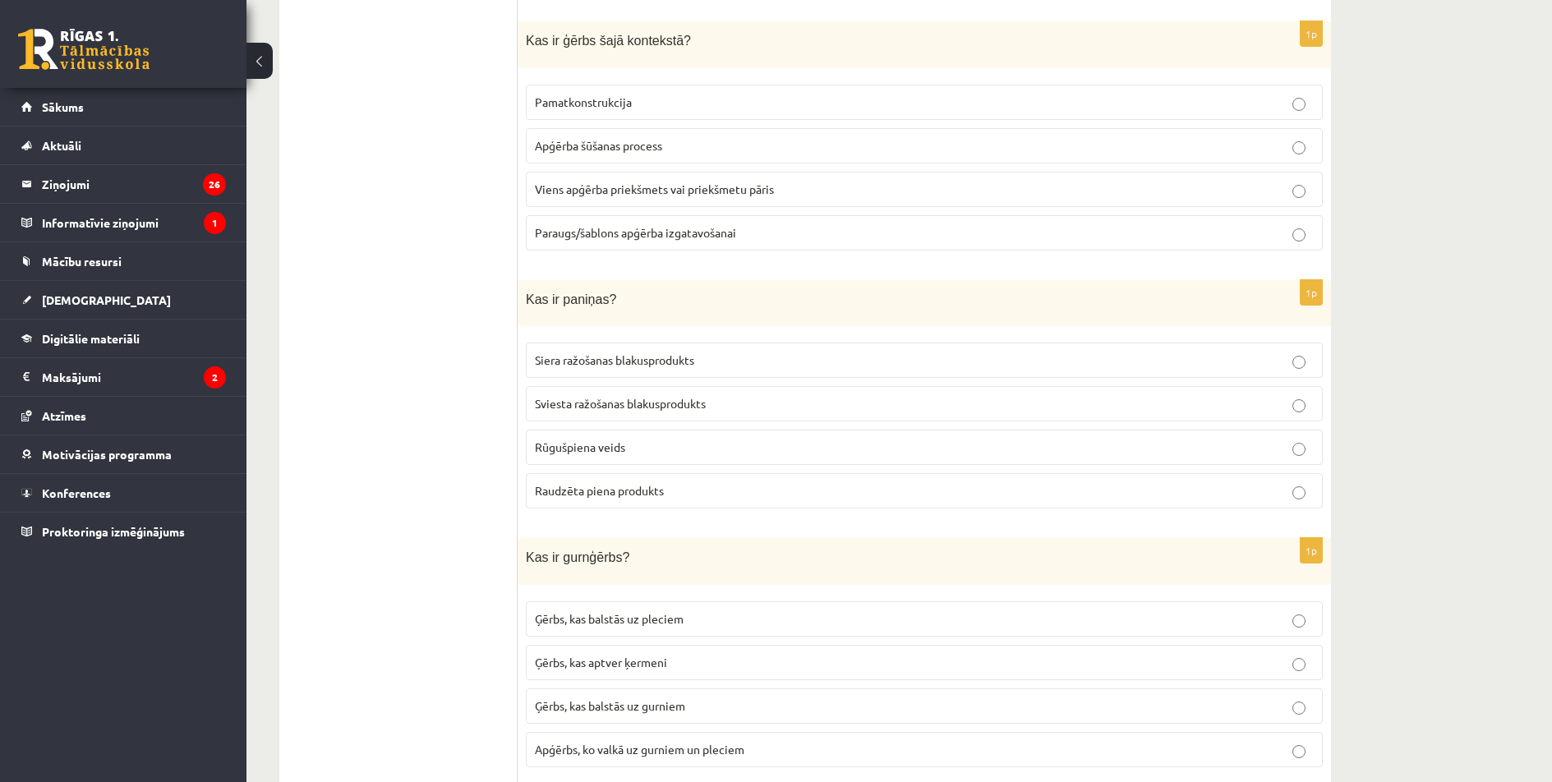
click at [726, 396] on p "Sviesta ražošanas blakusprodukts" at bounding box center [924, 403] width 779 height 17
click at [793, 182] on p "Viens apģērba priekšmets vai priekšmetu pāris" at bounding box center [924, 189] width 779 height 17
click at [678, 396] on span "Sviesta ražošanas blakusprodukts" at bounding box center [620, 403] width 171 height 15
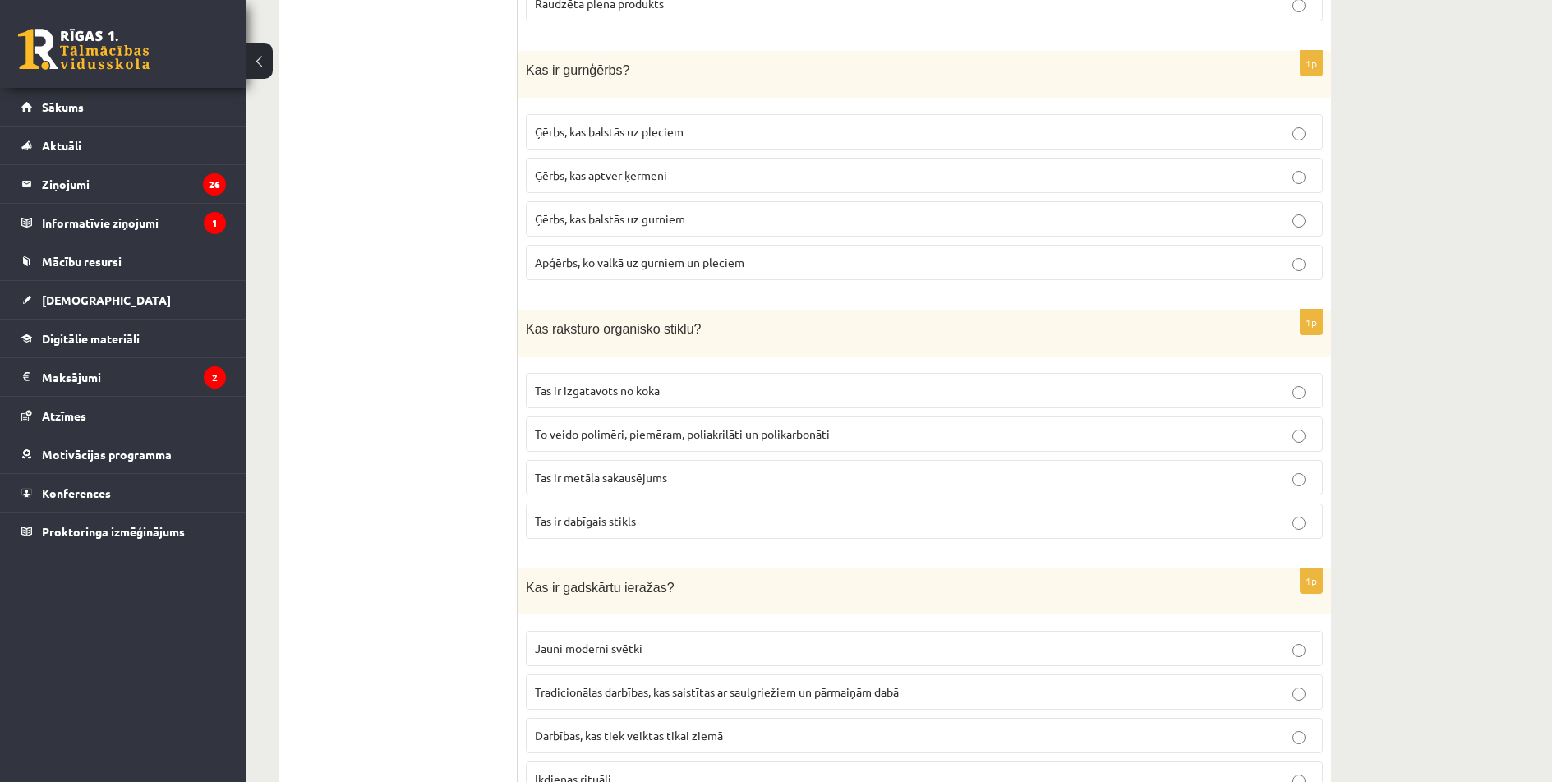
scroll to position [5712, 0]
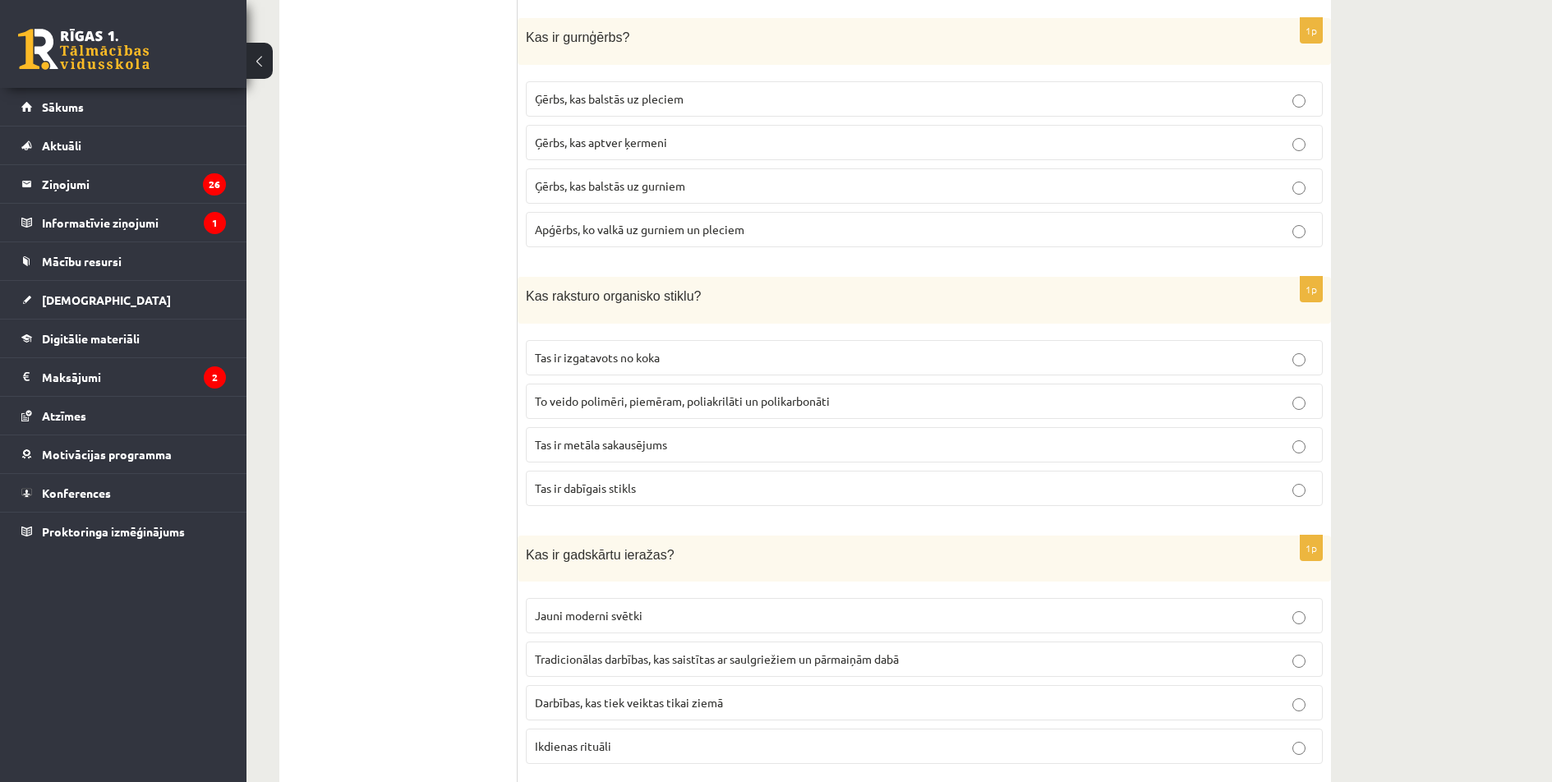
click at [819, 393] on span "To veido polimēri, piemēram, poliakrilāti un polikarbonāti" at bounding box center [682, 400] width 295 height 15
click at [731, 177] on p "Ģērbs, kas balstās uz gurniem" at bounding box center [924, 185] width 779 height 17
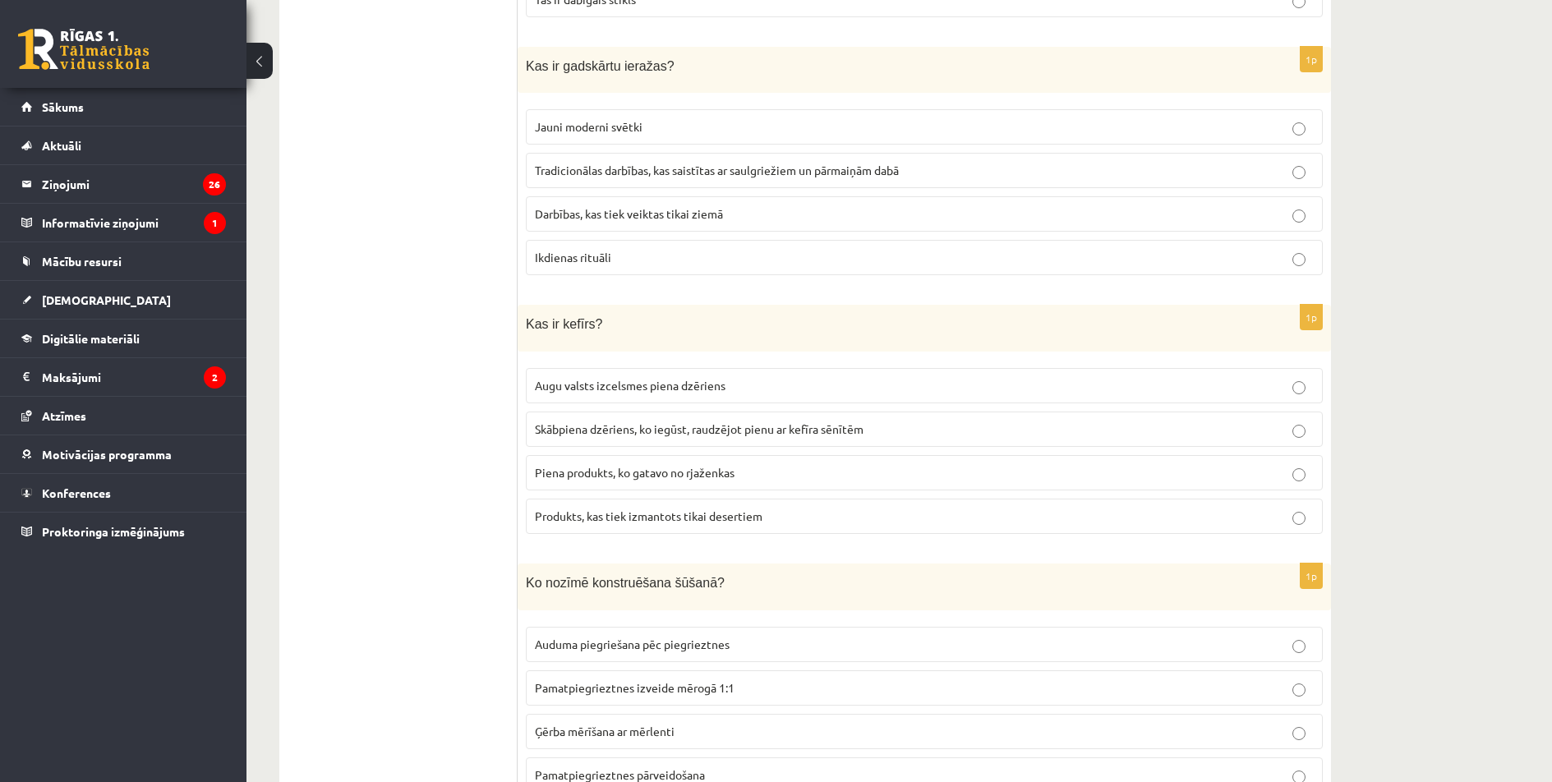
scroll to position [6205, 0]
click at [826, 159] on span "Tradicionālas darbības, kas saistītas ar saulgriežiem un pārmaiņām dabā" at bounding box center [717, 166] width 364 height 15
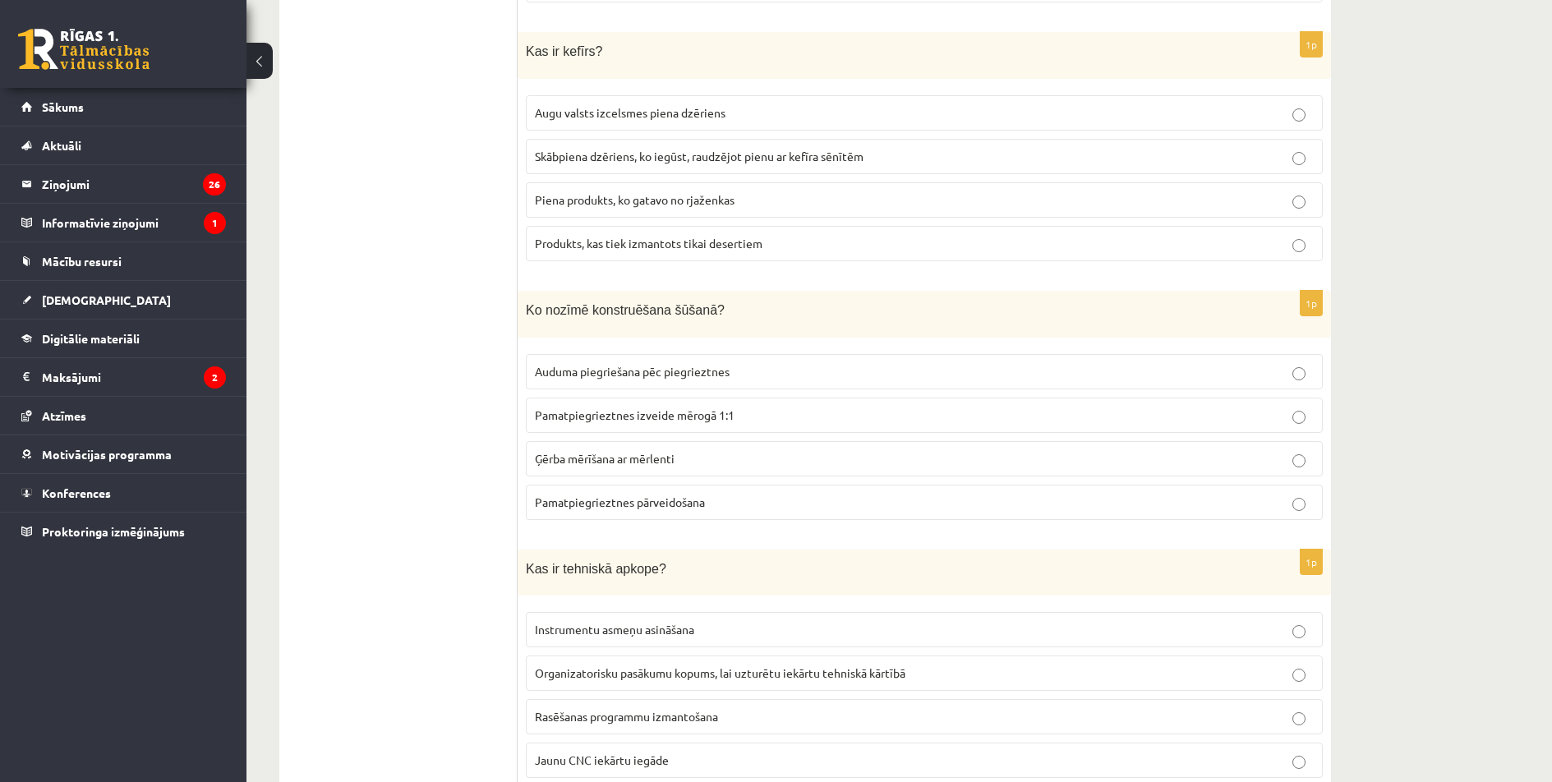
scroll to position [6478, 0]
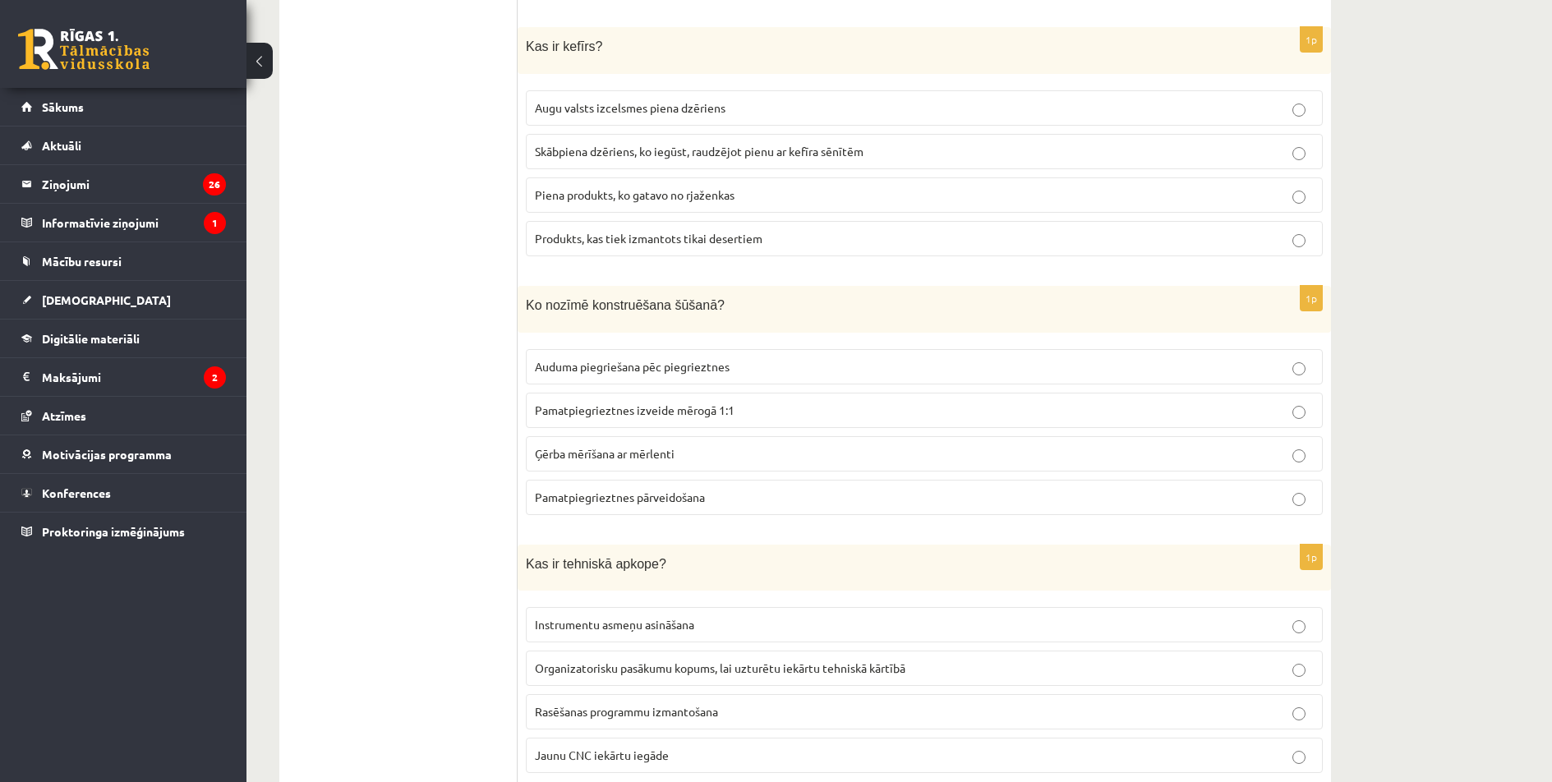
click at [715, 402] on p "Pamatpiegrieztnes izveide mērogā 1:1" at bounding box center [924, 410] width 779 height 17
click at [896, 134] on label "Skābpiena dzēriens, ko iegūst, raudzējot pienu ar kefīra sēnītēm" at bounding box center [924, 151] width 797 height 35
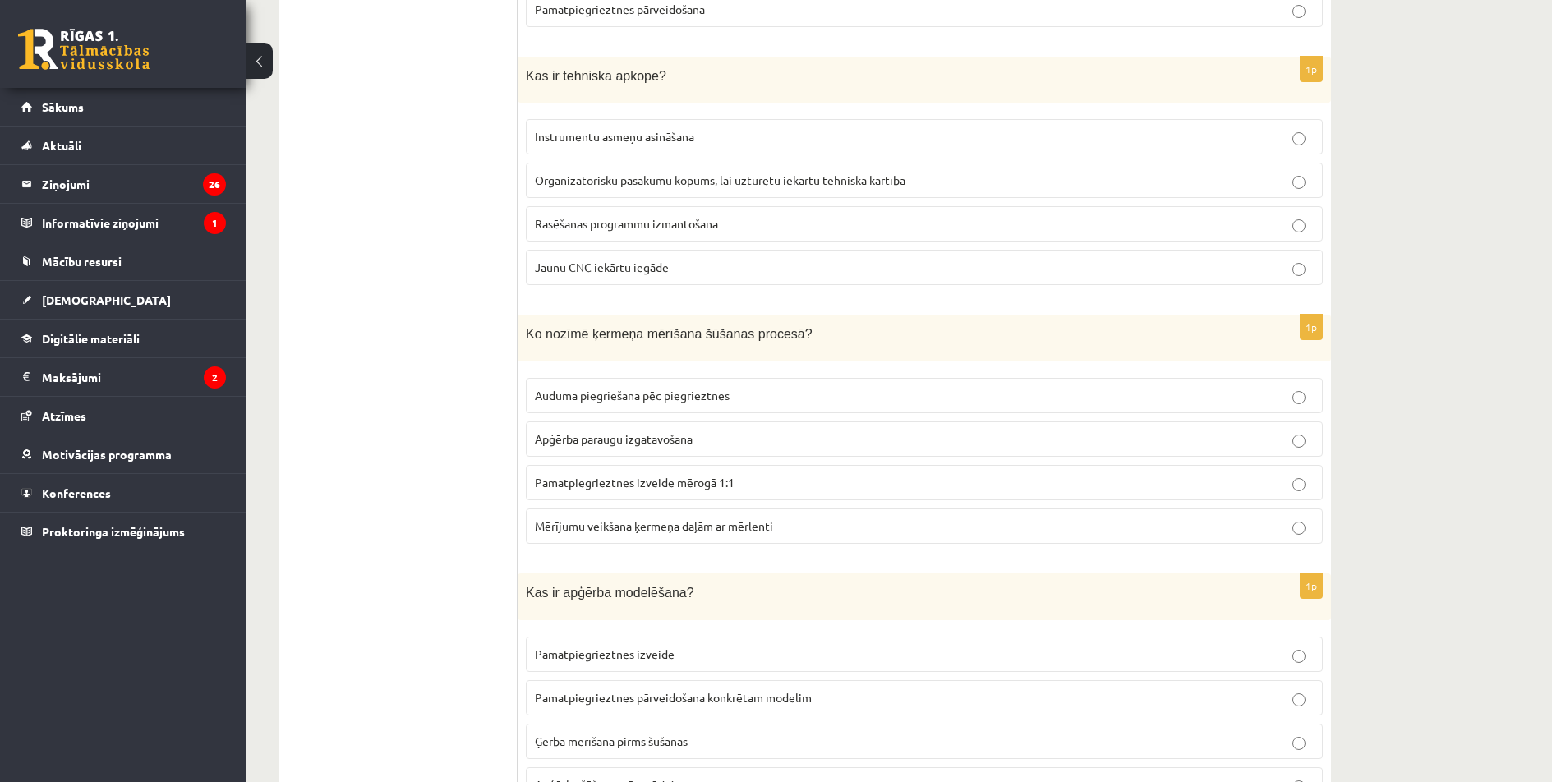
scroll to position [6999, 0]
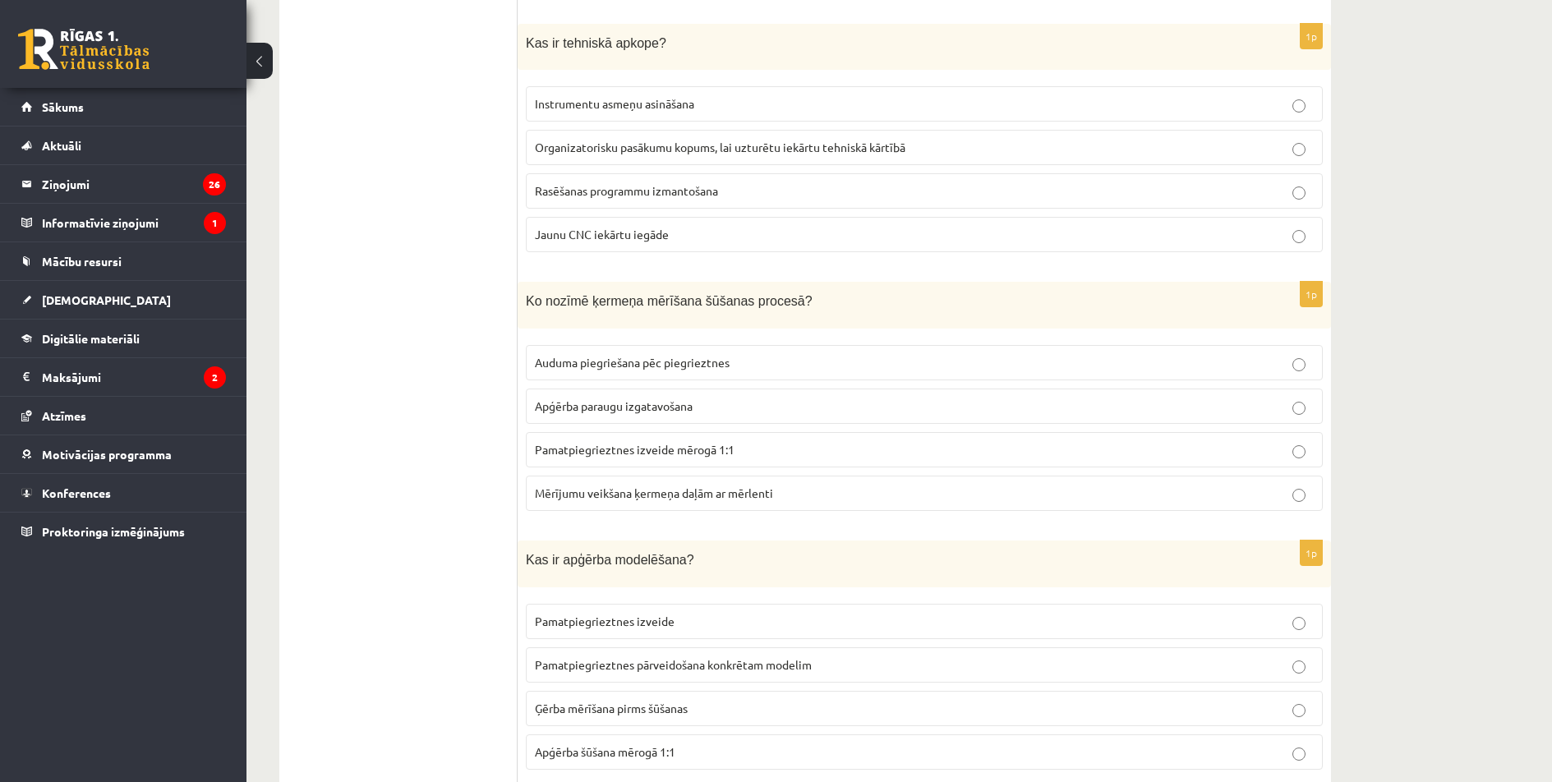
click at [821, 140] on span "Organizatorisku pasākumu kopums, lai uzturētu iekārtu tehniskā kārtībā" at bounding box center [720, 147] width 370 height 15
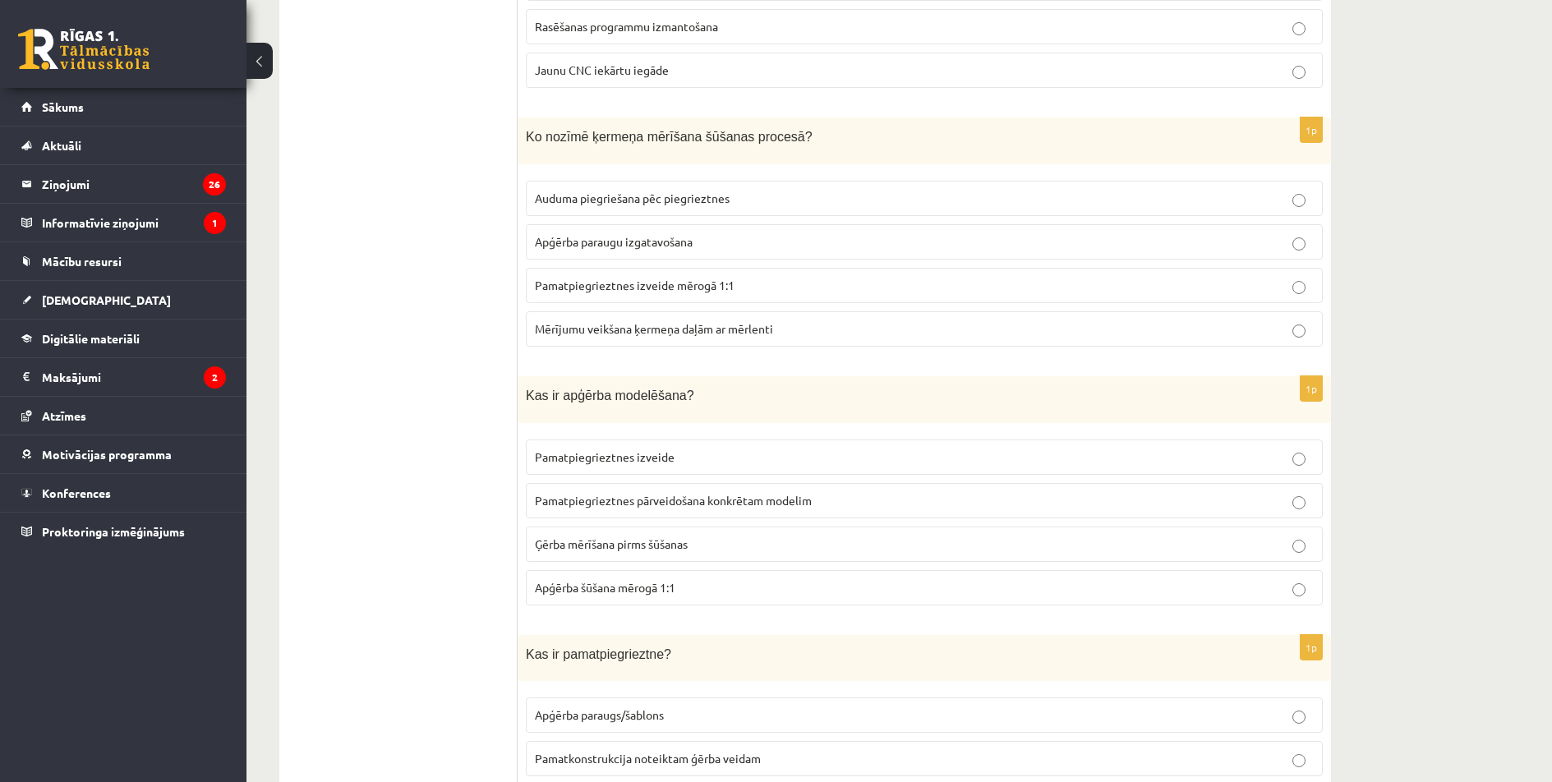
scroll to position [7287, 0]
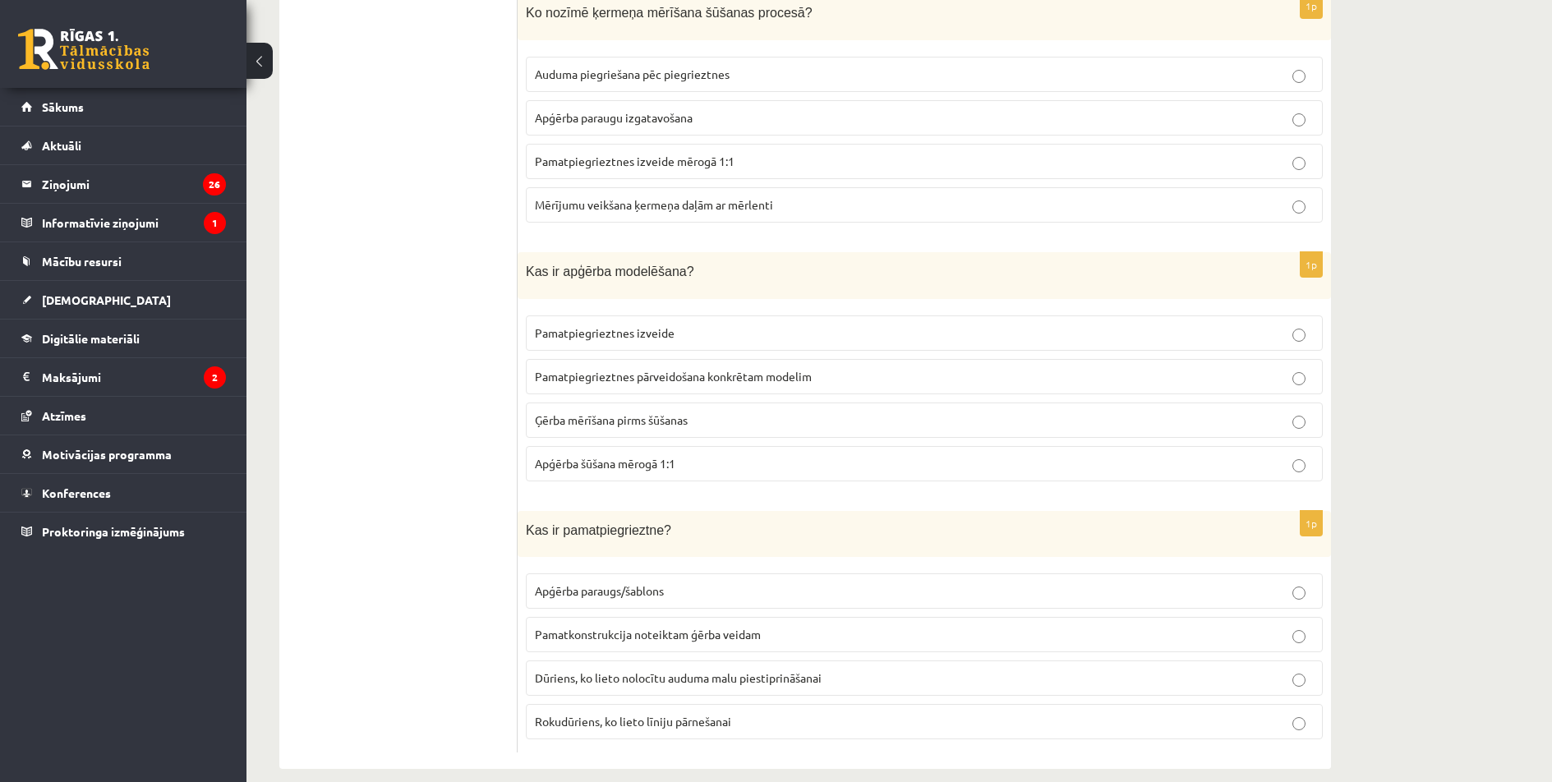
click at [812, 626] on p "Pamatkonstrukcija noteiktam ģērba veidam" at bounding box center [924, 634] width 779 height 17
click at [789, 369] on span "Pamatpiegrieztnes pārveidošana konkrētam modelim" at bounding box center [673, 376] width 277 height 15
click at [761, 197] on span "Mērījumu veikšana ķermeņa daļām ar mērlenti" at bounding box center [654, 204] width 238 height 15
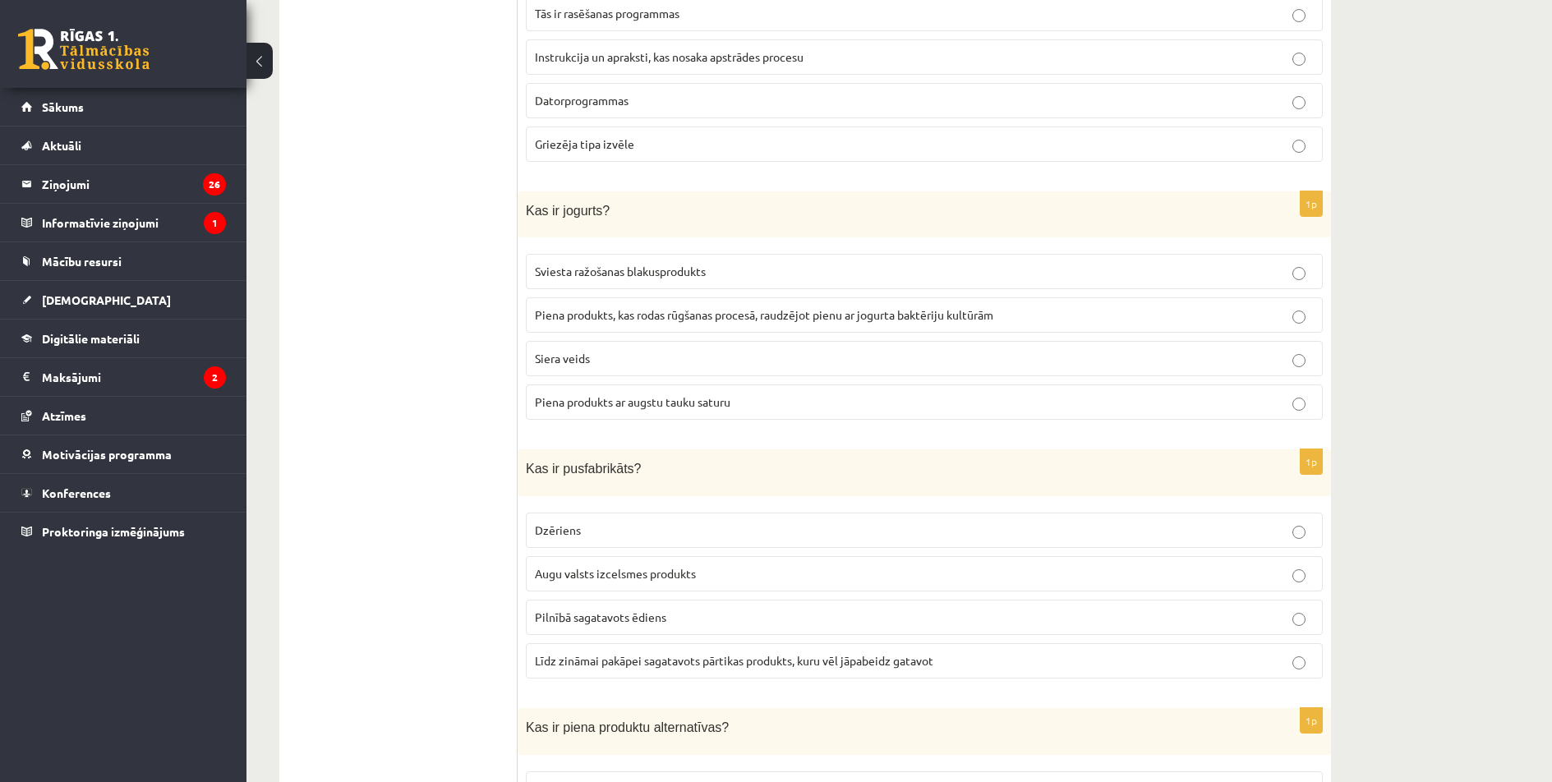
scroll to position [0, 0]
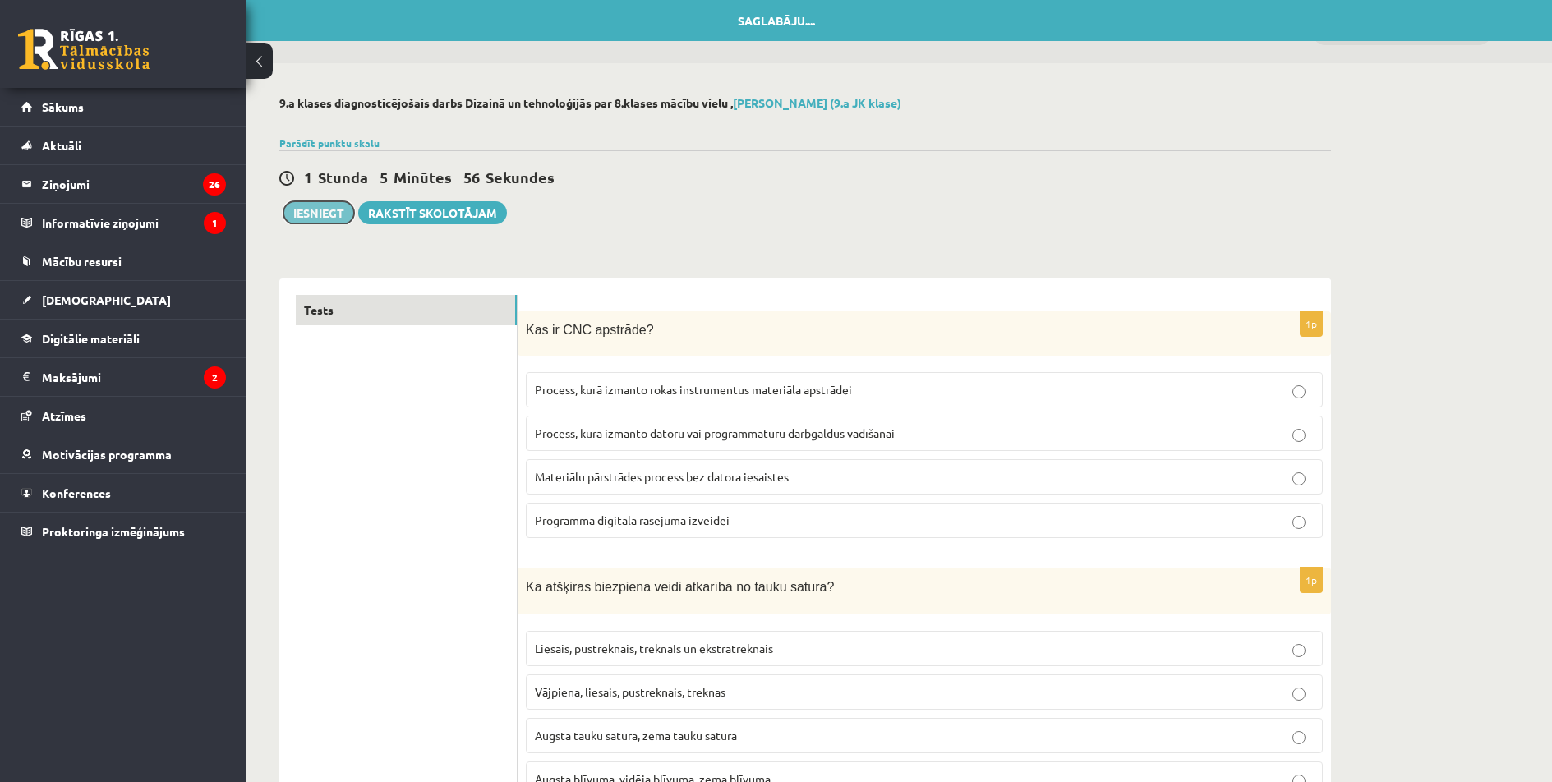
click at [320, 209] on button "Iesniegt" at bounding box center [318, 212] width 71 height 23
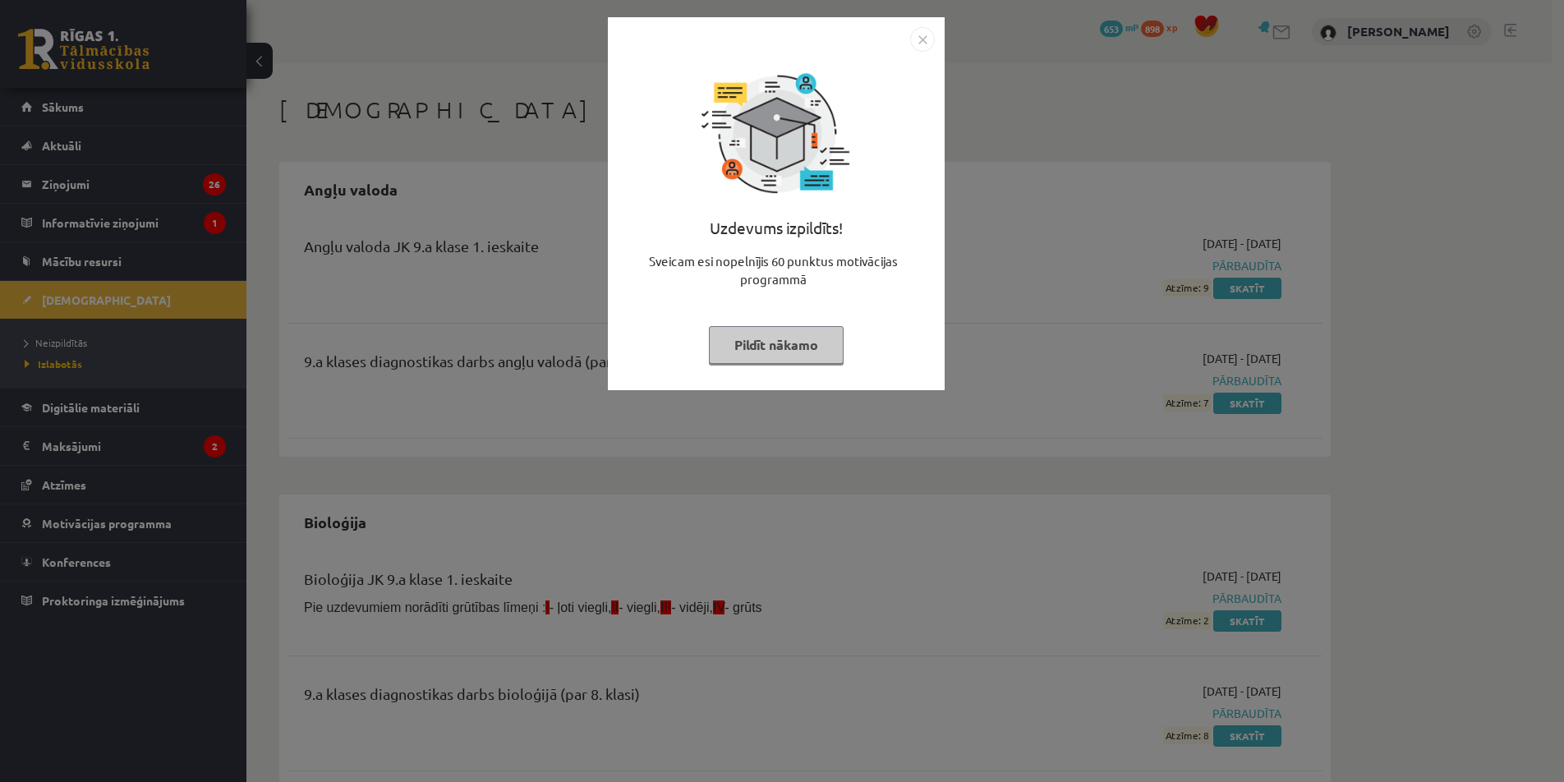
click at [830, 351] on button "Pildīt nākamo" at bounding box center [776, 345] width 135 height 38
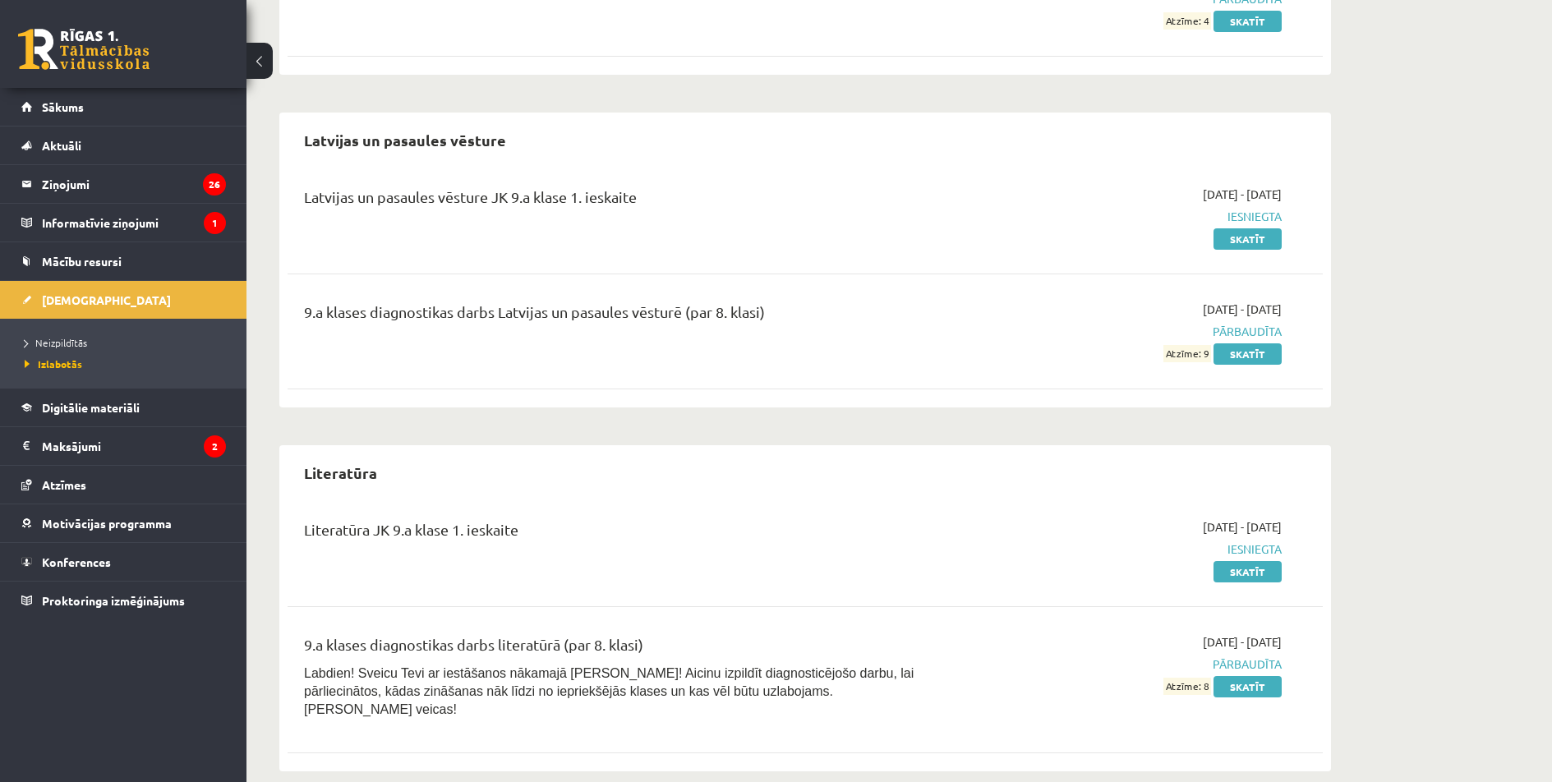
scroll to position [1863, 0]
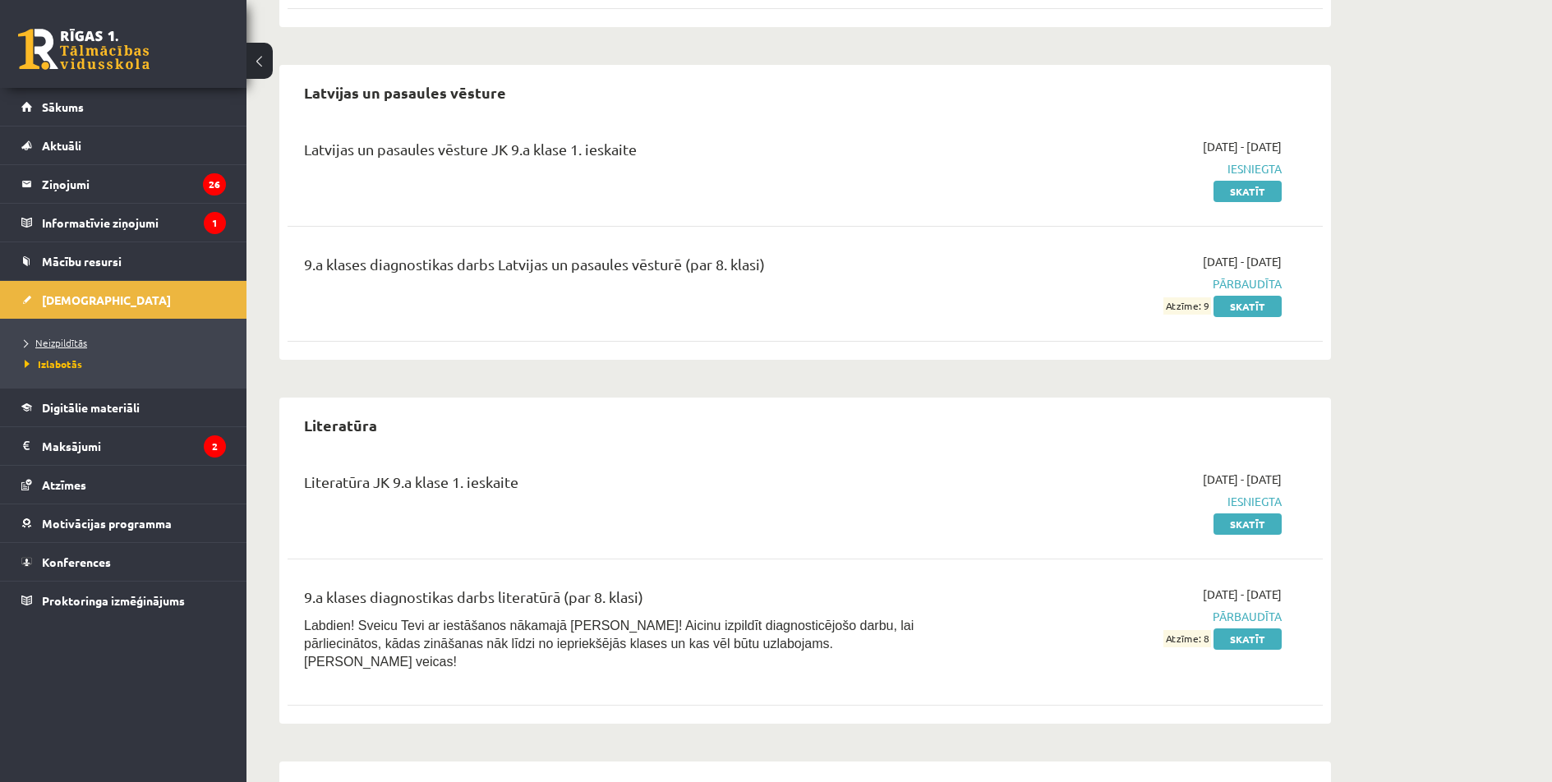
click at [119, 342] on link "Neizpildītās" at bounding box center [127, 342] width 205 height 15
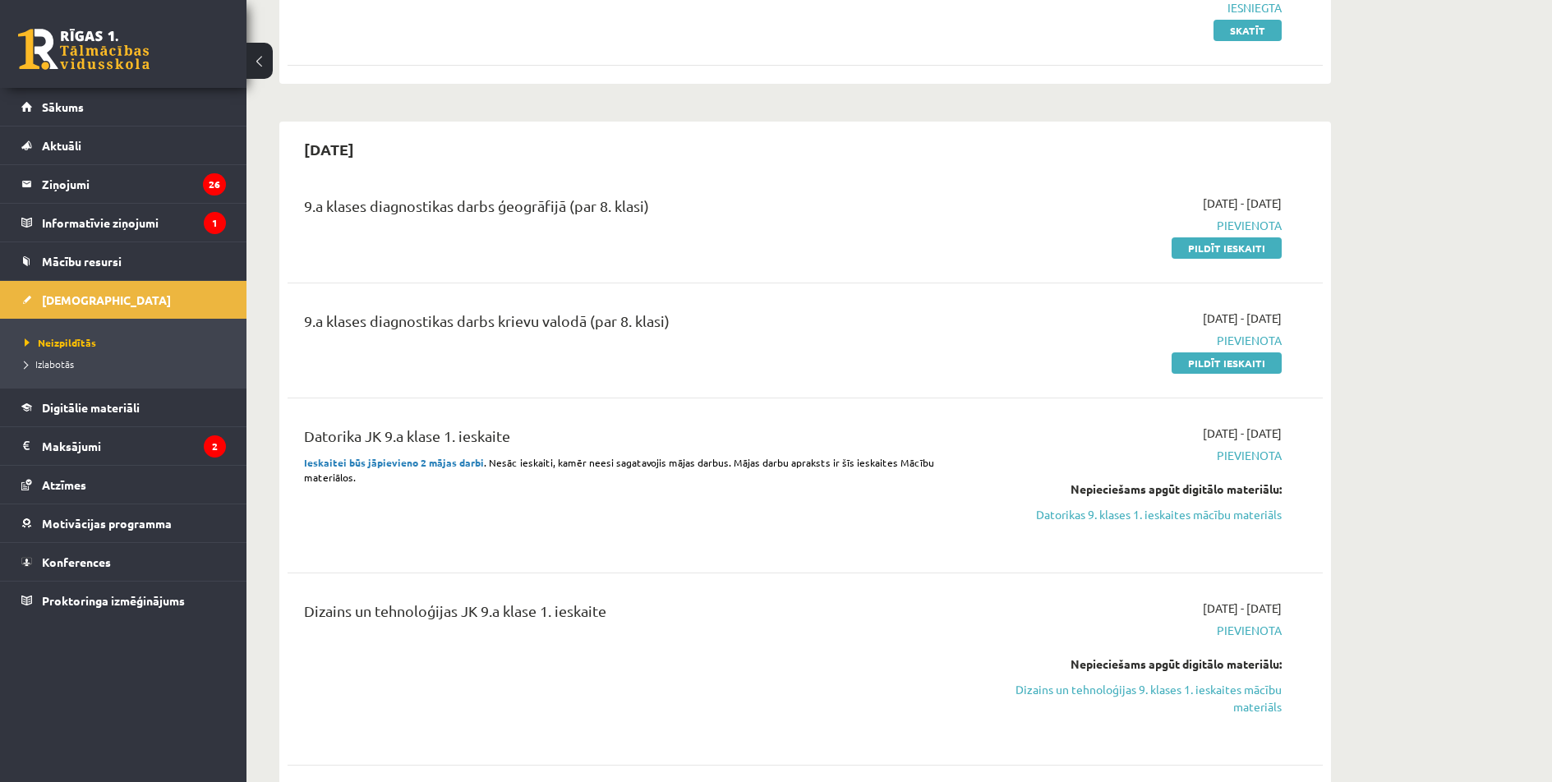
scroll to position [719, 0]
